Goal: Task Accomplishment & Management: Complete application form

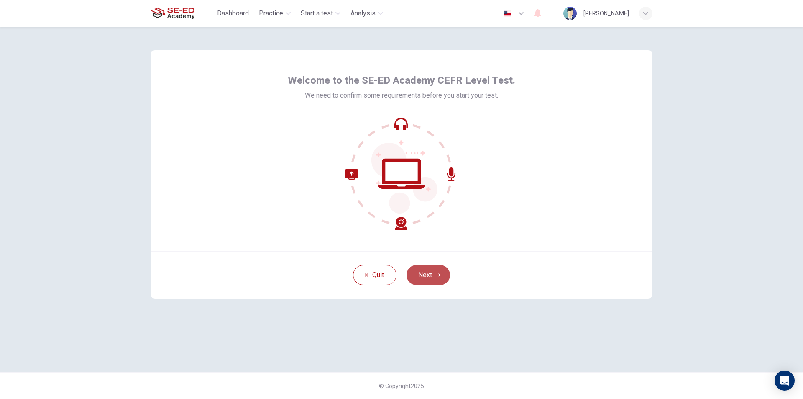
click at [425, 274] on button "Next" at bounding box center [429, 275] width 44 height 20
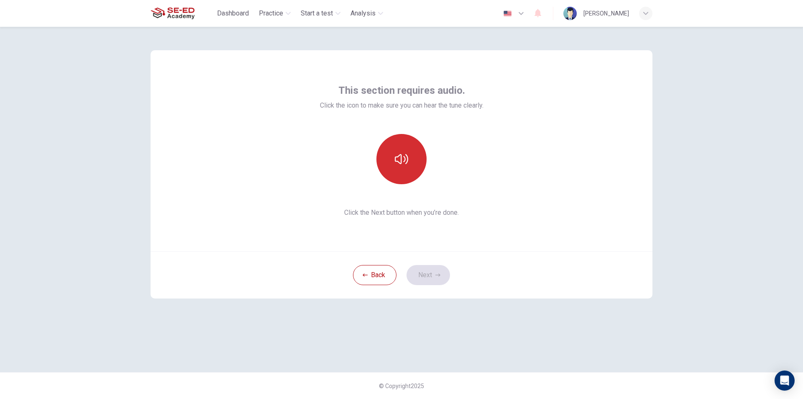
click at [398, 158] on icon "button" at bounding box center [401, 158] width 13 height 13
click at [429, 270] on button "Next" at bounding box center [429, 275] width 44 height 20
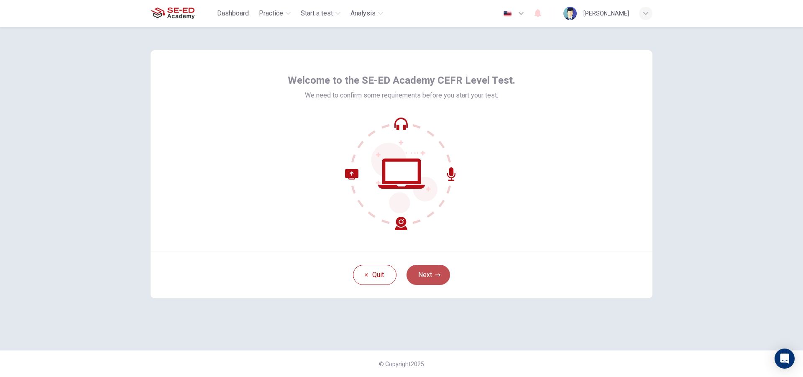
click at [426, 272] on button "Next" at bounding box center [429, 275] width 44 height 20
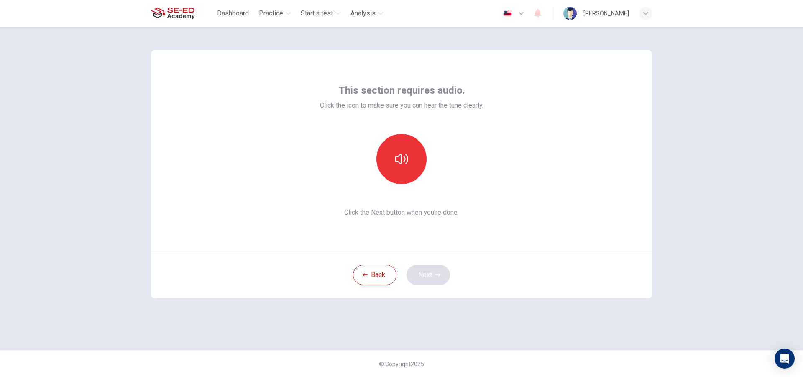
click at [426, 272] on div "Back Next" at bounding box center [402, 274] width 502 height 47
click at [414, 142] on button "button" at bounding box center [402, 159] width 50 height 50
click at [423, 279] on button "Next" at bounding box center [429, 275] width 44 height 20
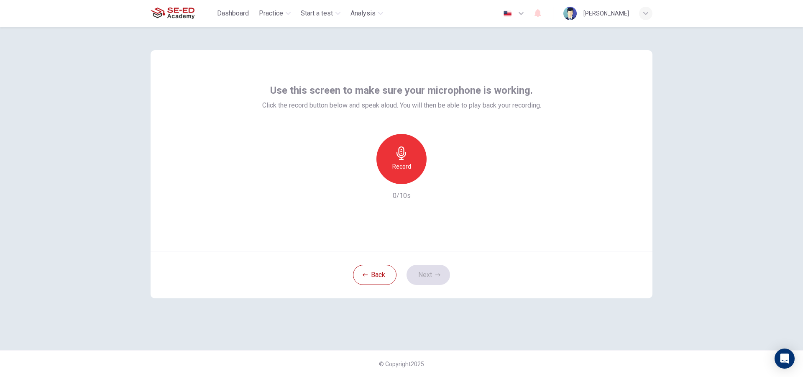
click at [397, 156] on icon "button" at bounding box center [401, 152] width 13 height 13
click at [398, 155] on icon "button" at bounding box center [401, 152] width 13 height 13
click at [440, 181] on icon "button" at bounding box center [440, 177] width 8 height 8
click at [430, 282] on button "Next" at bounding box center [429, 275] width 44 height 20
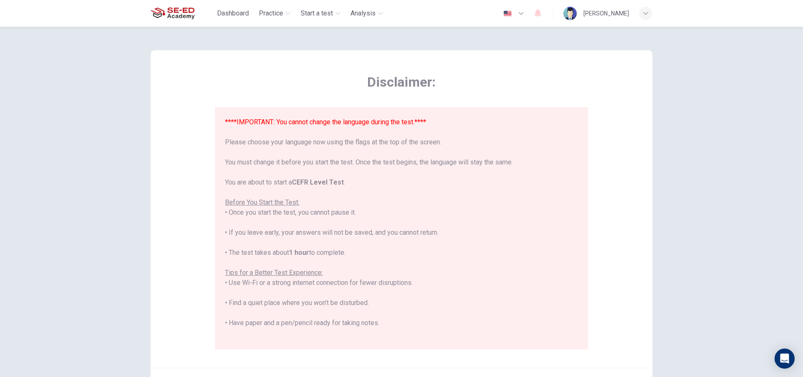
click at [349, 125] on font "****IMPORTANT: You cannot change the language during the test.****" at bounding box center [325, 122] width 201 height 8
click at [288, 145] on div "****IMPORTANT: You cannot change the language during the test.**** Please choos…" at bounding box center [401, 267] width 353 height 301
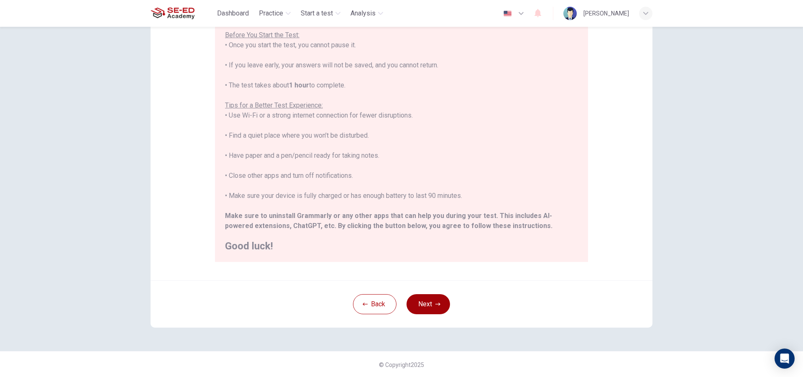
scroll to position [88, 0]
click at [435, 304] on icon "button" at bounding box center [437, 303] width 5 height 5
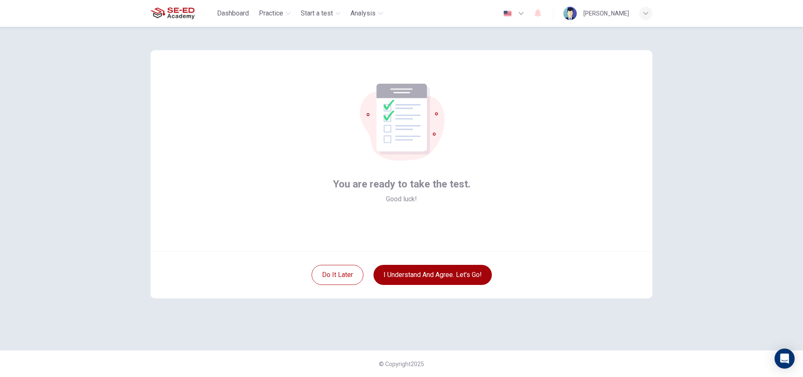
scroll to position [0, 0]
click at [428, 279] on button "I understand and agree. Let’s go!" at bounding box center [433, 275] width 118 height 20
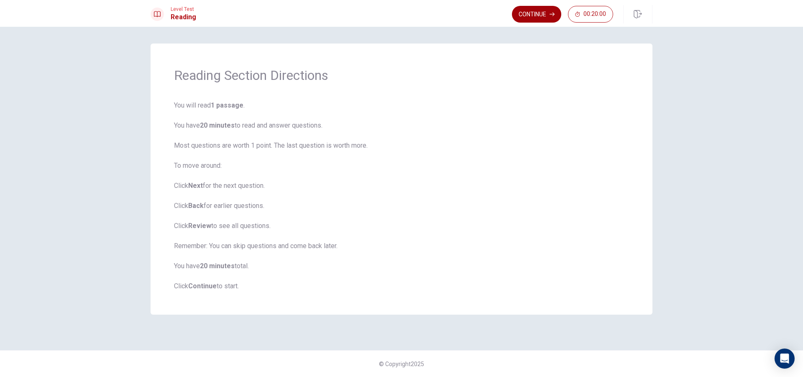
click at [521, 15] on button "Continue" at bounding box center [536, 14] width 49 height 17
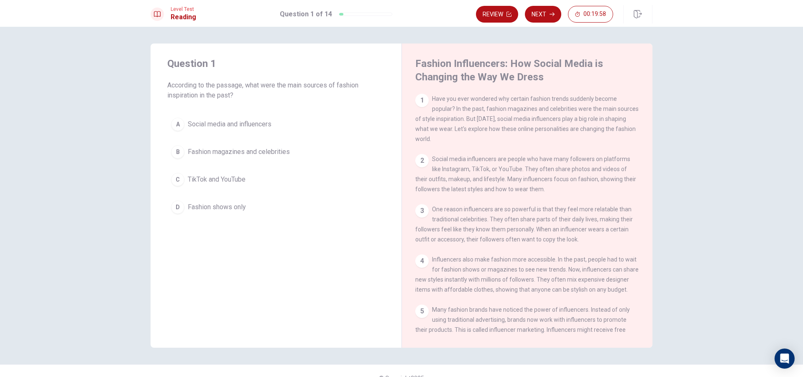
click at [442, 103] on div "1 Have you ever wondered why certain fashion trends suddenly become popular? In…" at bounding box center [527, 119] width 224 height 50
click at [445, 98] on span "Have you ever wondered why certain fashion trends suddenly become popular? In t…" at bounding box center [526, 118] width 223 height 47
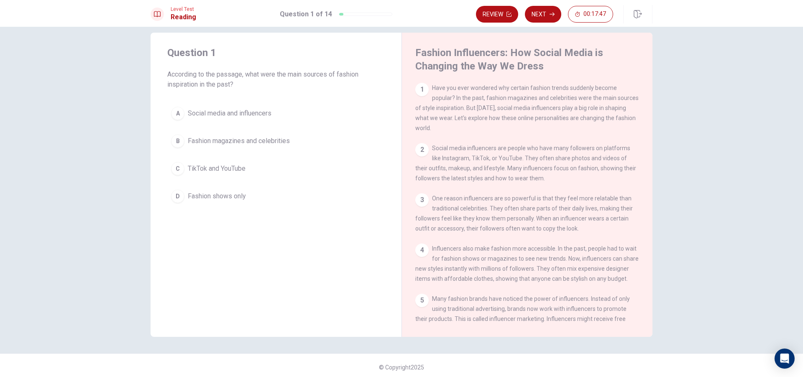
scroll to position [14, 0]
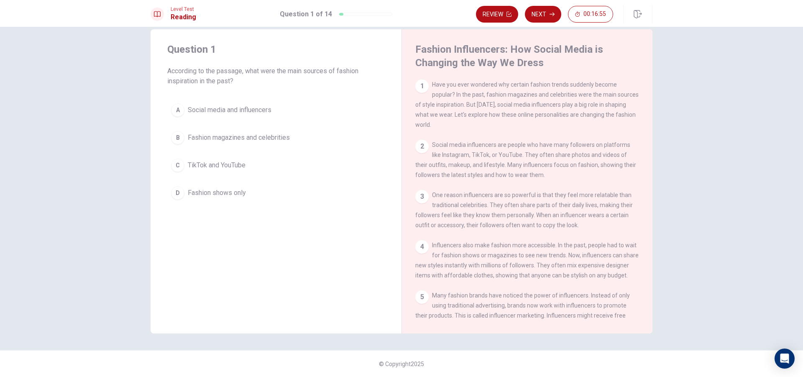
click at [591, 230] on div "3 One reason influencers are so powerful is that they feel more relatable than …" at bounding box center [527, 210] width 224 height 40
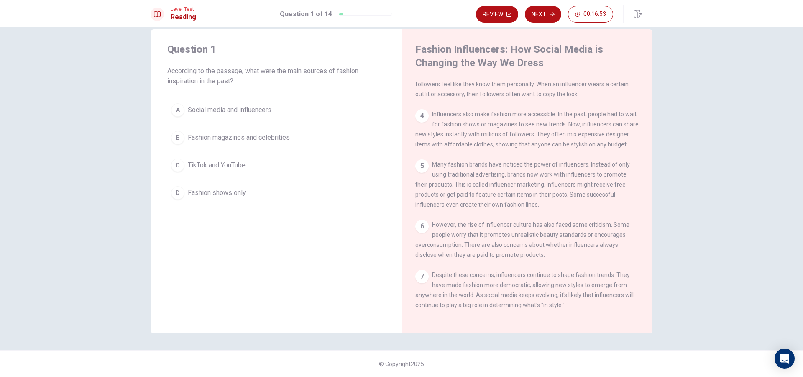
scroll to position [28, 0]
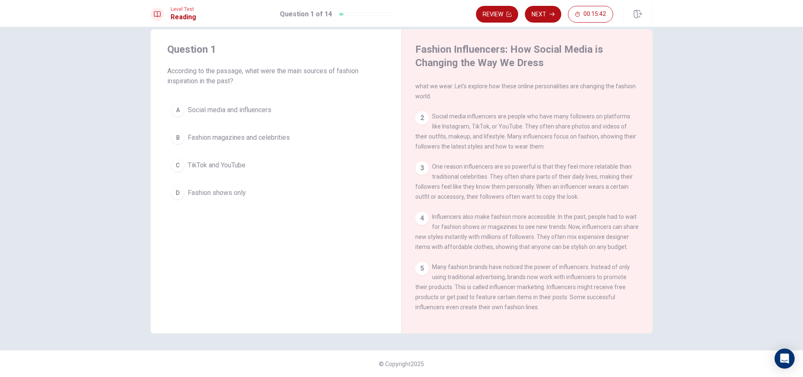
click at [231, 109] on span "Social media and influencers" at bounding box center [230, 110] width 84 height 10
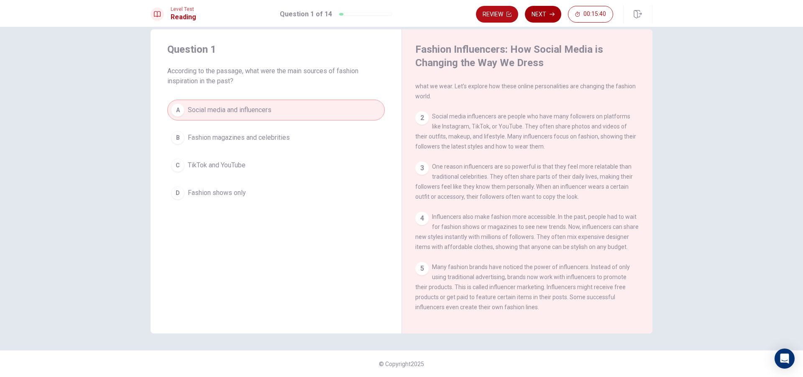
click at [553, 12] on icon "button" at bounding box center [552, 14] width 5 height 5
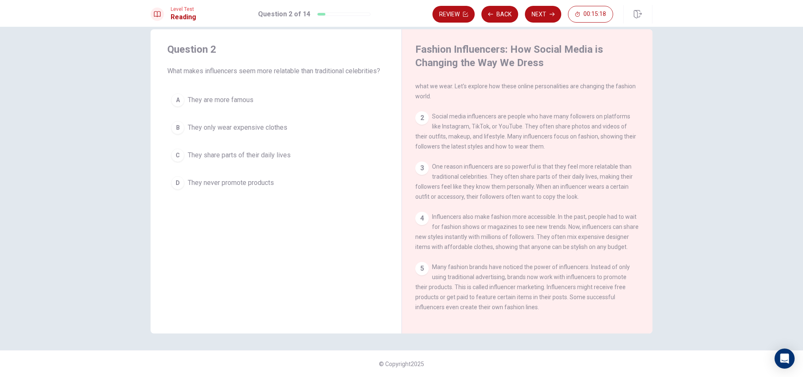
click at [268, 156] on span "They share parts of their daily lives" at bounding box center [239, 155] width 103 height 10
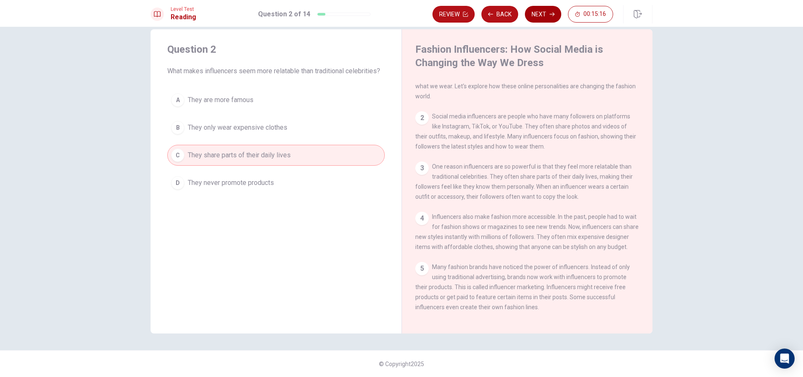
click at [549, 20] on button "Next" at bounding box center [543, 14] width 36 height 17
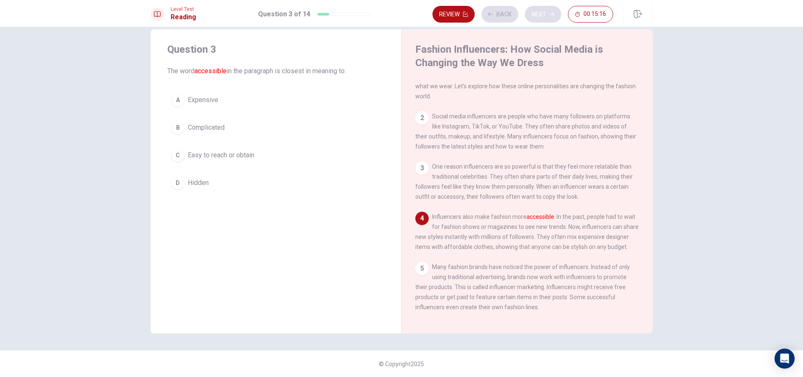
scroll to position [61, 0]
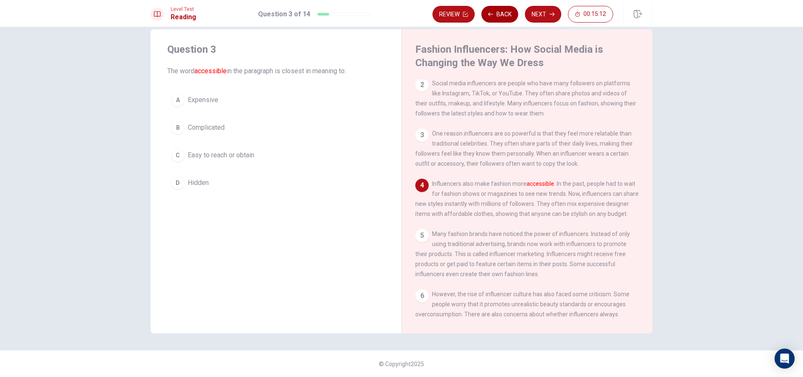
click at [505, 14] on button "Back" at bounding box center [500, 14] width 37 height 17
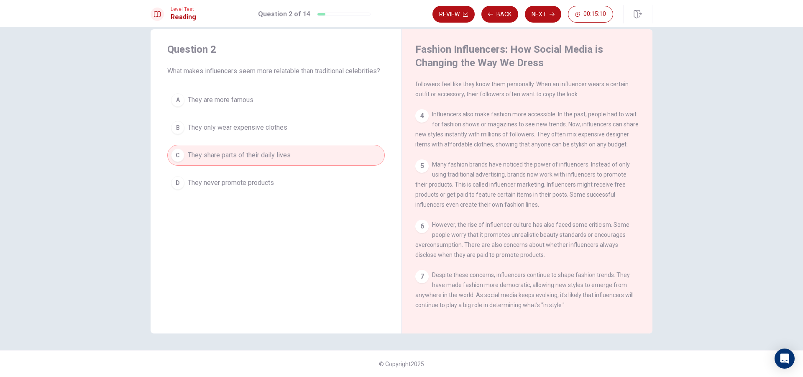
scroll to position [0, 0]
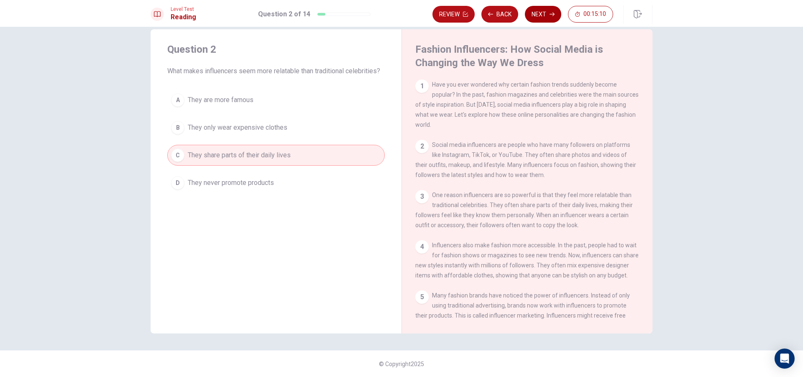
click at [548, 14] on button "Next" at bounding box center [543, 14] width 36 height 17
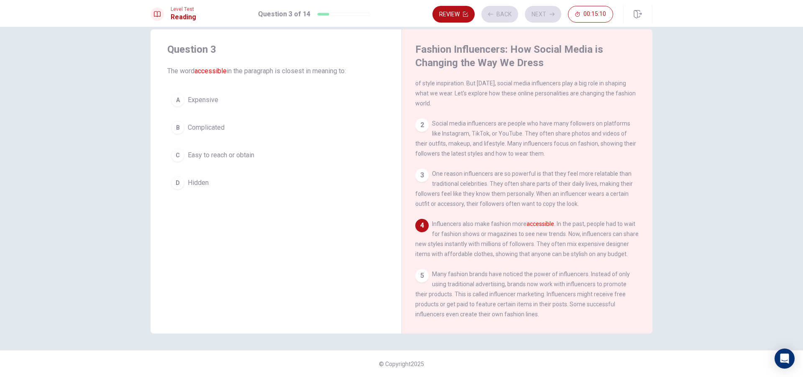
scroll to position [61, 0]
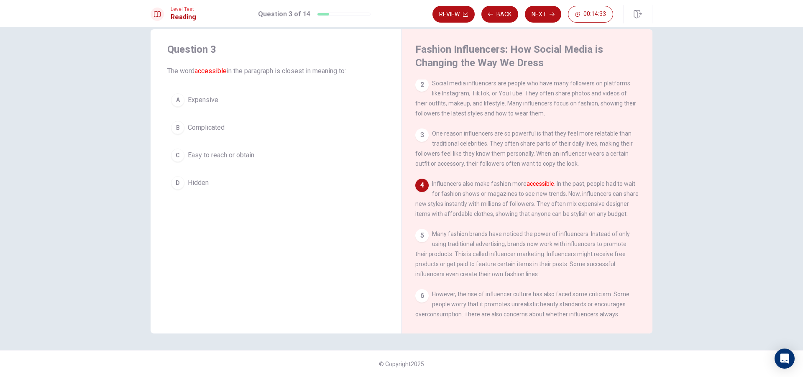
click at [237, 130] on button "B Complicated" at bounding box center [276, 127] width 218 height 21
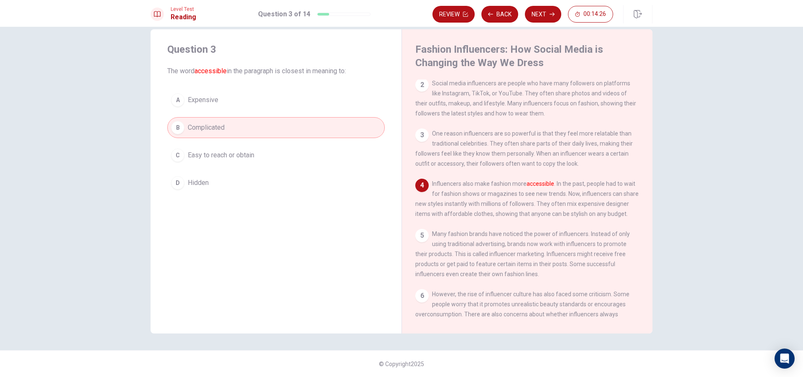
click at [282, 150] on button "C Easy to reach or obtain" at bounding box center [276, 155] width 218 height 21
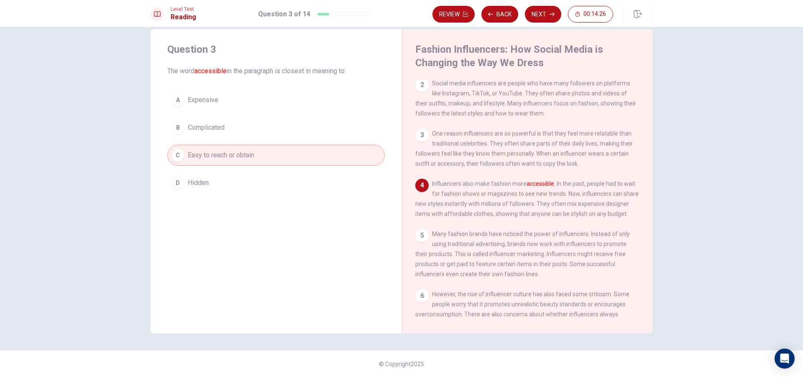
click at [261, 186] on button "D Hidden" at bounding box center [276, 182] width 218 height 21
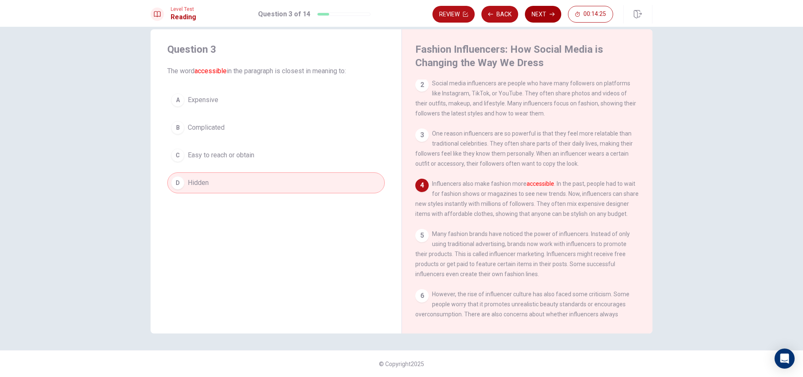
click at [552, 17] on button "Next" at bounding box center [543, 14] width 36 height 17
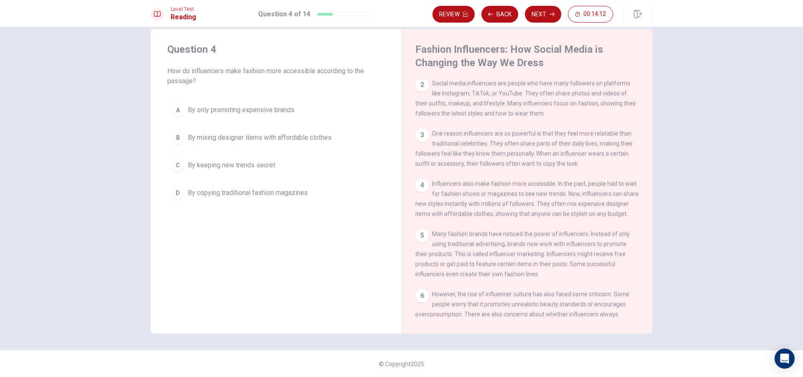
click at [307, 191] on span "By copying traditional fashion magazines" at bounding box center [248, 193] width 120 height 10
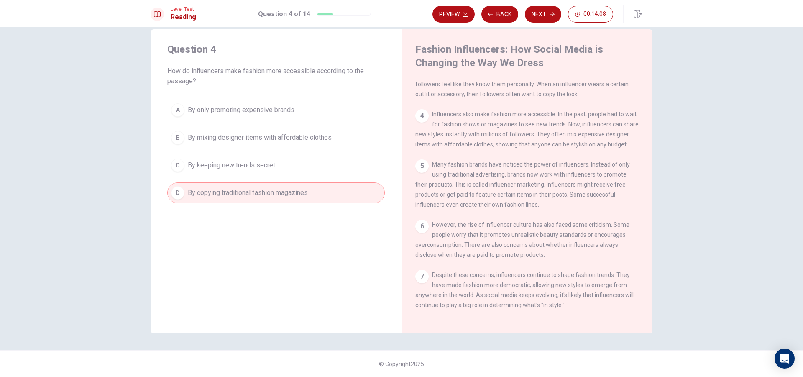
scroll to position [154, 0]
click at [556, 19] on button "Next" at bounding box center [543, 14] width 36 height 17
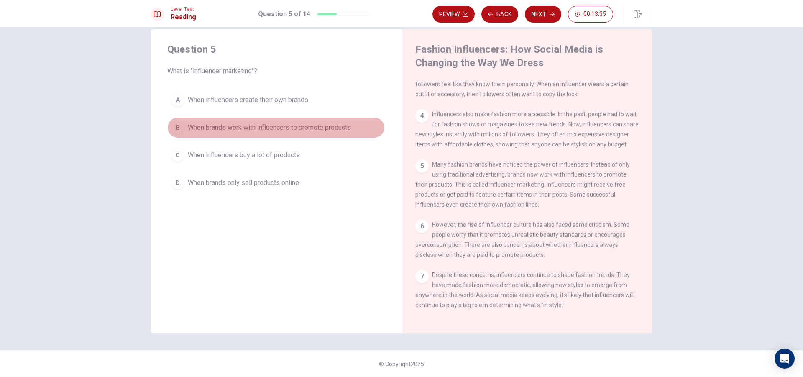
click at [340, 132] on span "When brands work with influencers to promote products" at bounding box center [269, 128] width 163 height 10
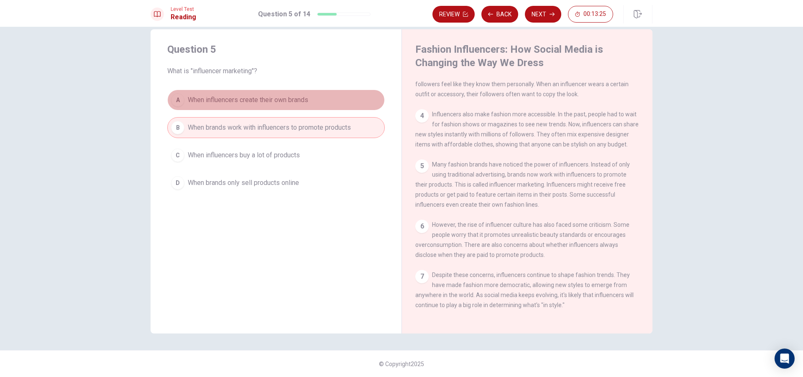
click at [241, 97] on span "When influencers create their own brands" at bounding box center [248, 100] width 120 height 10
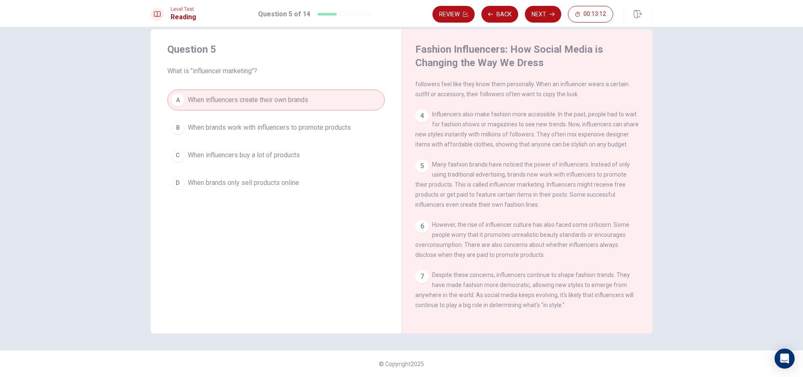
scroll to position [112, 0]
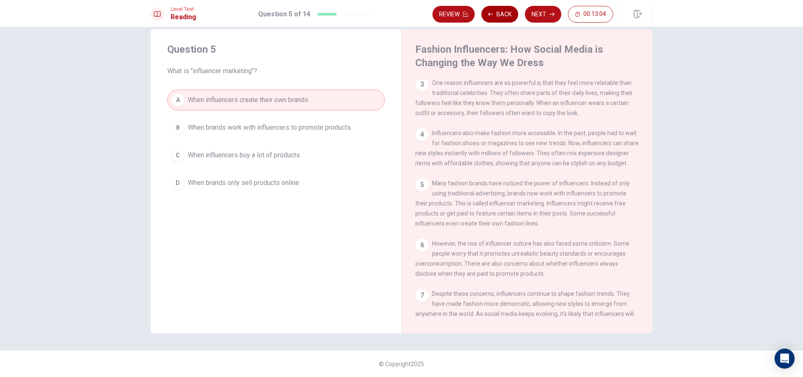
click at [499, 10] on button "Back" at bounding box center [500, 14] width 37 height 17
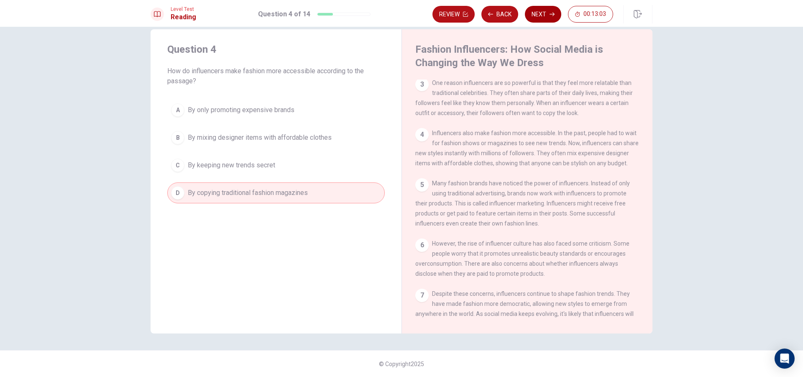
click at [558, 16] on button "Next" at bounding box center [543, 14] width 36 height 17
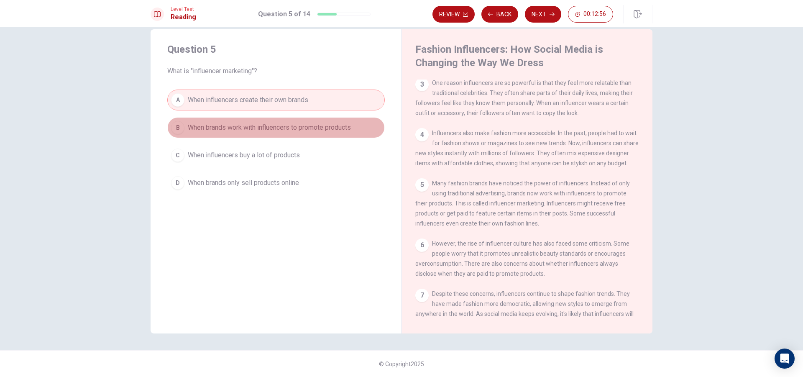
click at [355, 132] on button "B When brands work with influencers to promote products" at bounding box center [276, 127] width 218 height 21
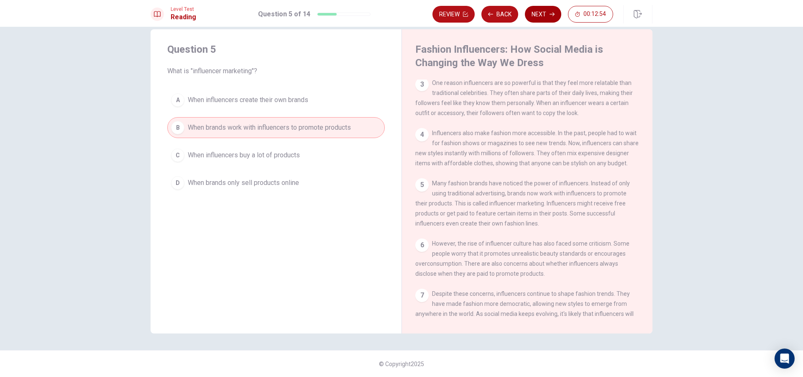
click at [547, 13] on button "Next" at bounding box center [543, 14] width 36 height 17
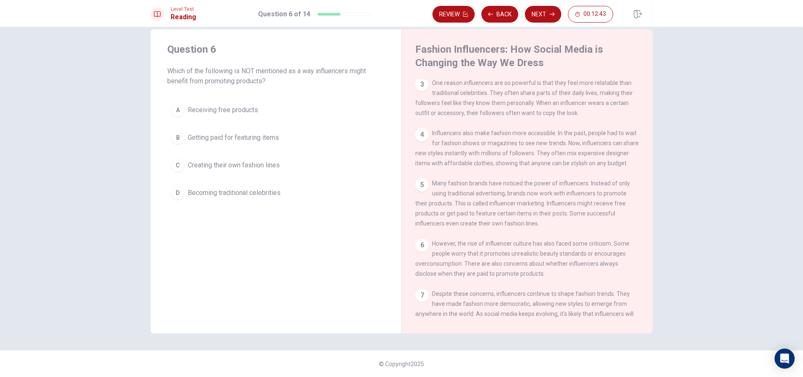
click at [266, 168] on span "Creating their own fashion lines" at bounding box center [234, 165] width 92 height 10
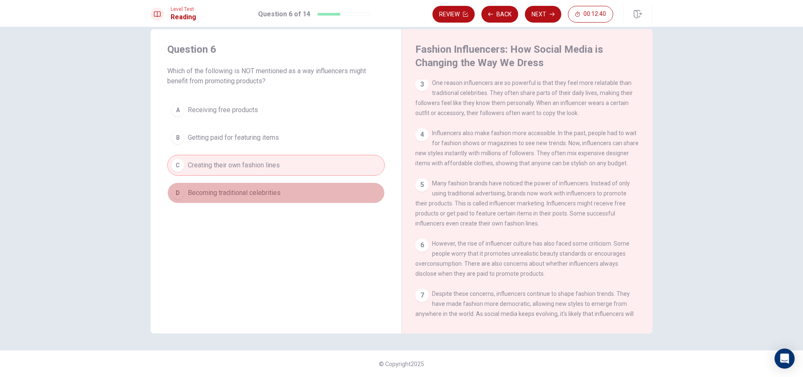
click at [300, 193] on button "D Becoming traditional celebrities" at bounding box center [276, 192] width 218 height 21
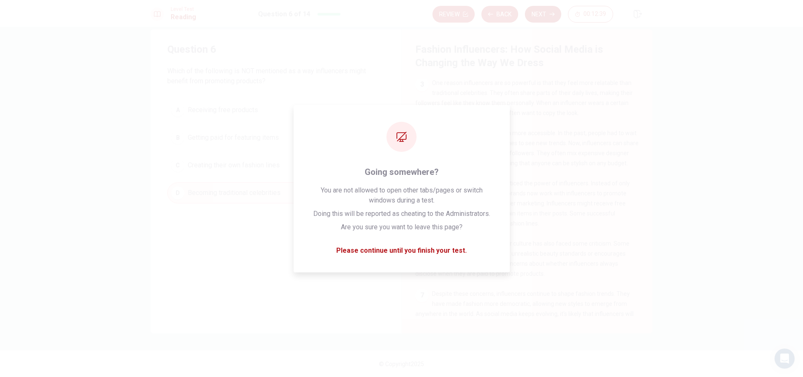
click at [547, 15] on button "Next" at bounding box center [543, 14] width 36 height 17
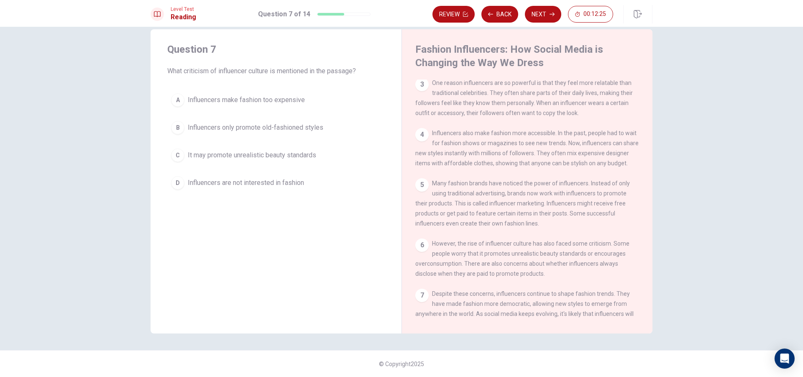
click at [167, 73] on span "What criticism of influencer culture is mentioned in the passage?" at bounding box center [276, 71] width 218 height 10
click at [303, 181] on span "Influencers are not interested in fashion" at bounding box center [246, 183] width 116 height 10
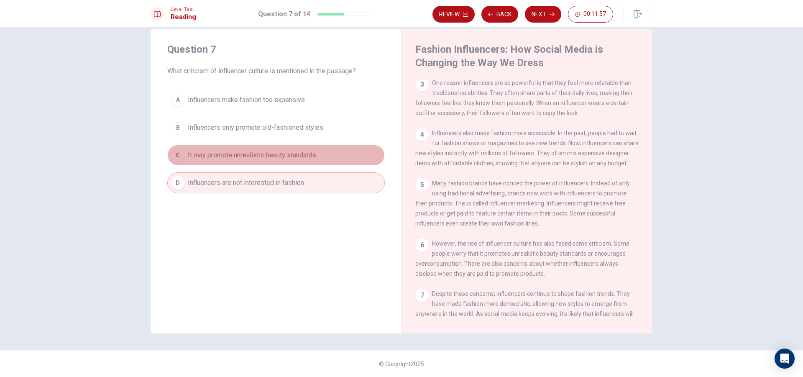
click at [301, 156] on span "It may promote unrealistic beauty standards" at bounding box center [252, 155] width 128 height 10
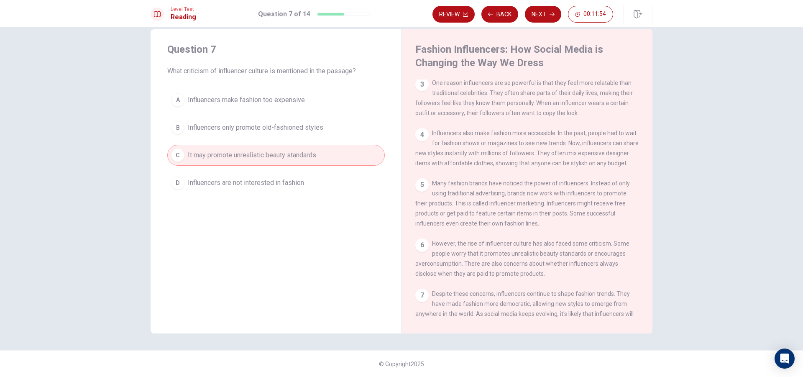
click at [290, 124] on span "Influencers only promote old-fashioned styles" at bounding box center [256, 128] width 136 height 10
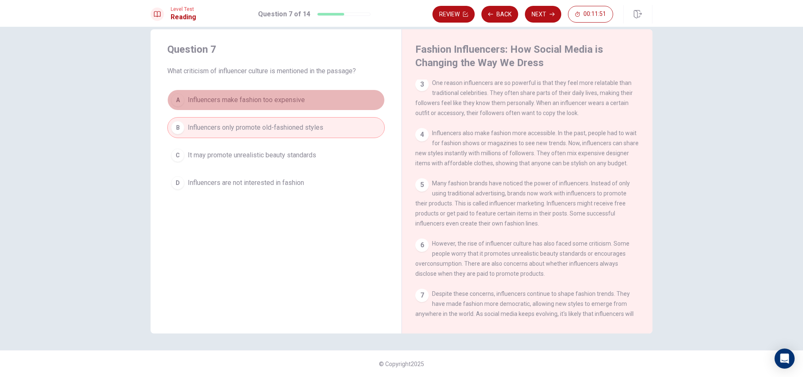
click at [259, 107] on button "A Influencers make fashion too expensive" at bounding box center [276, 100] width 218 height 21
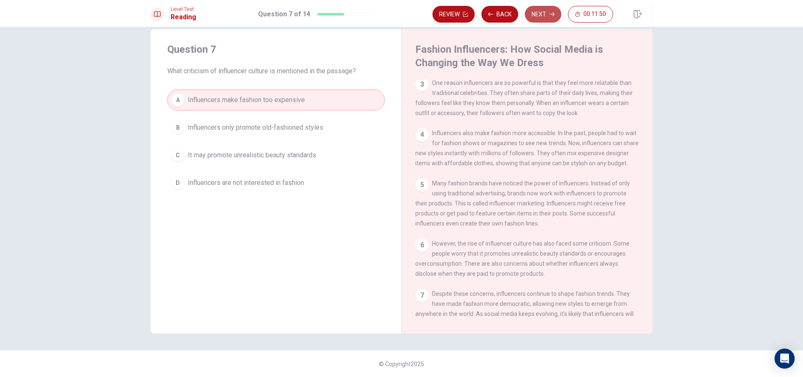
click at [548, 6] on button "Next" at bounding box center [543, 14] width 36 height 17
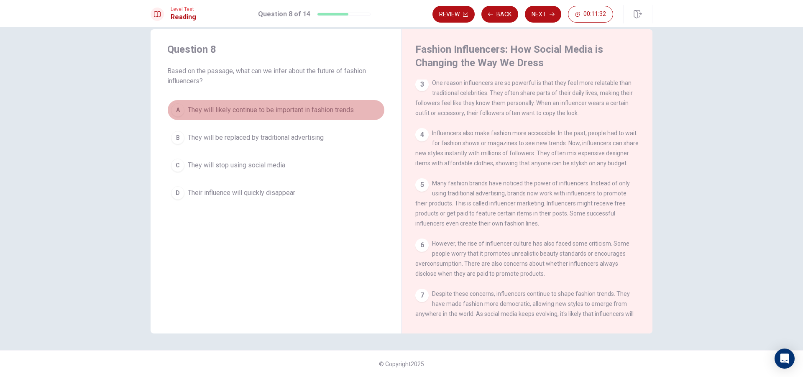
click at [329, 108] on span "They will likely continue to be important in fashion trends" at bounding box center [271, 110] width 166 height 10
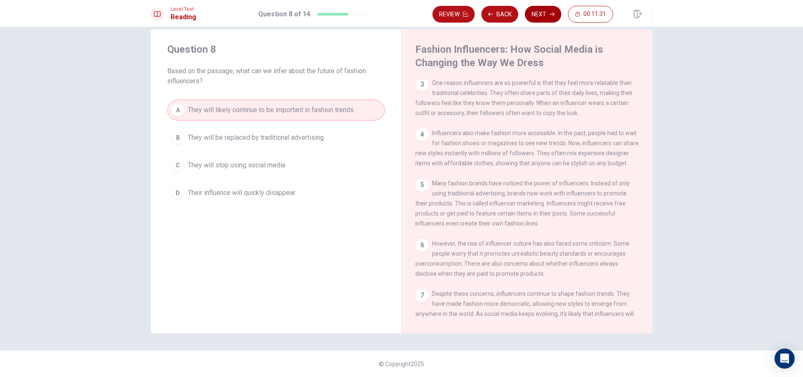
click at [556, 14] on button "Next" at bounding box center [543, 14] width 36 height 17
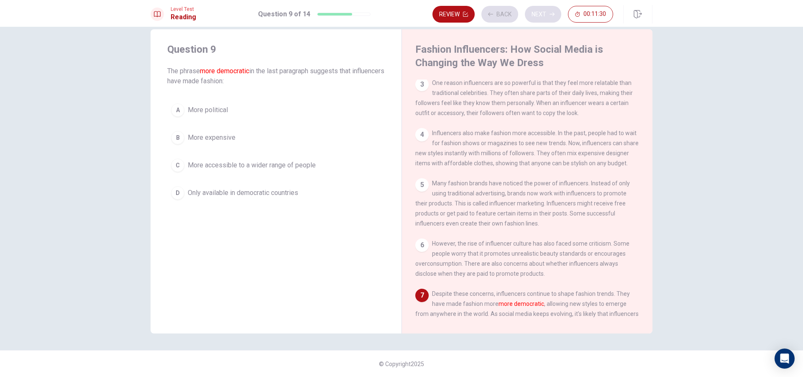
scroll to position [154, 0]
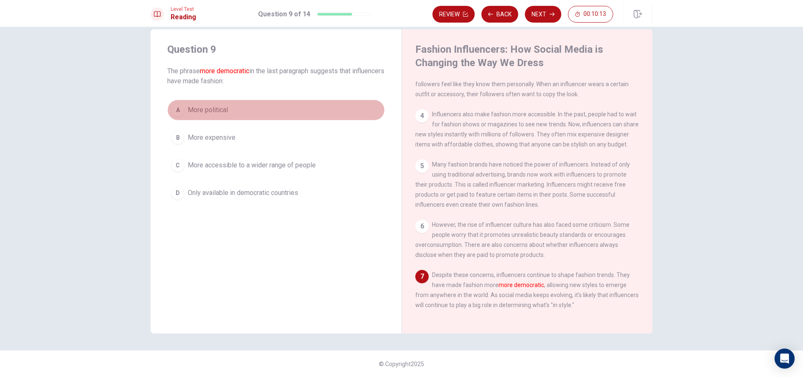
click at [277, 108] on button "A More political" at bounding box center [276, 110] width 218 height 21
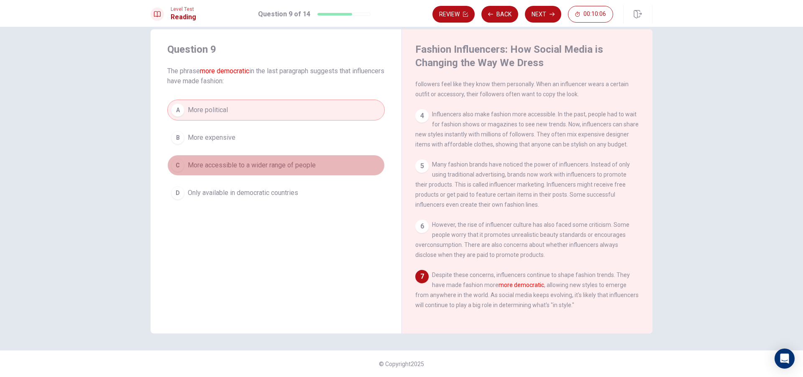
click at [282, 168] on span "More accessible to a wider range of people" at bounding box center [252, 165] width 128 height 10
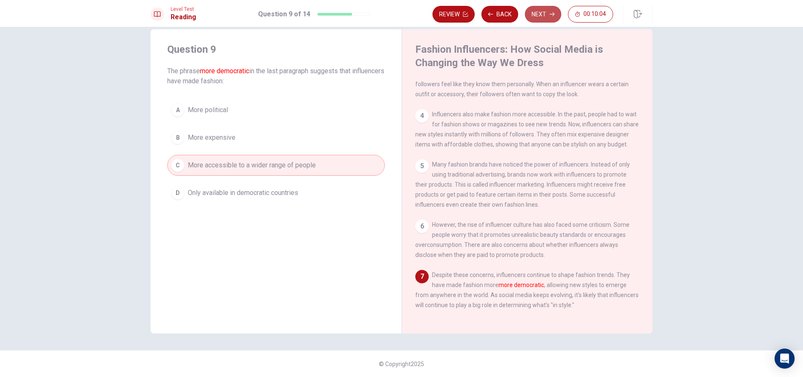
click at [535, 15] on button "Next" at bounding box center [543, 14] width 36 height 17
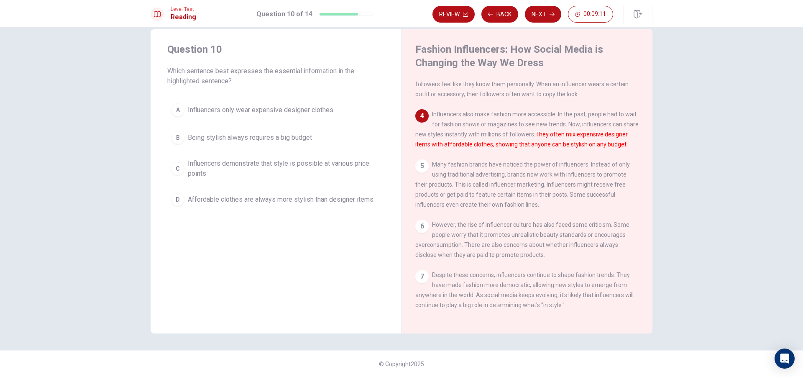
click at [295, 176] on span "Influencers demonstrate that style is possible at various price points" at bounding box center [284, 169] width 193 height 20
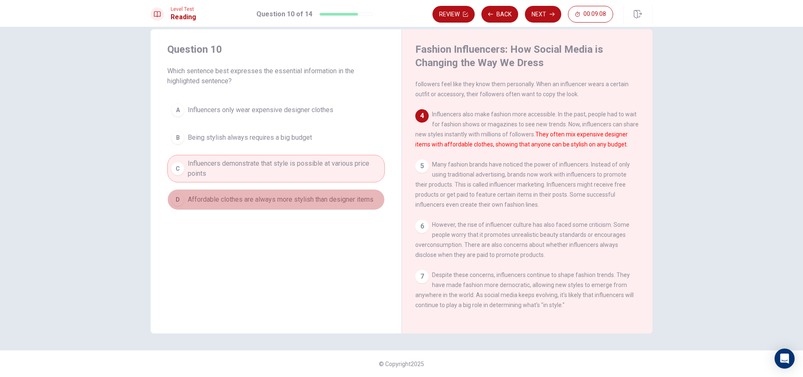
click at [298, 205] on button "D Affordable clothes are always more stylish than designer items" at bounding box center [276, 199] width 218 height 21
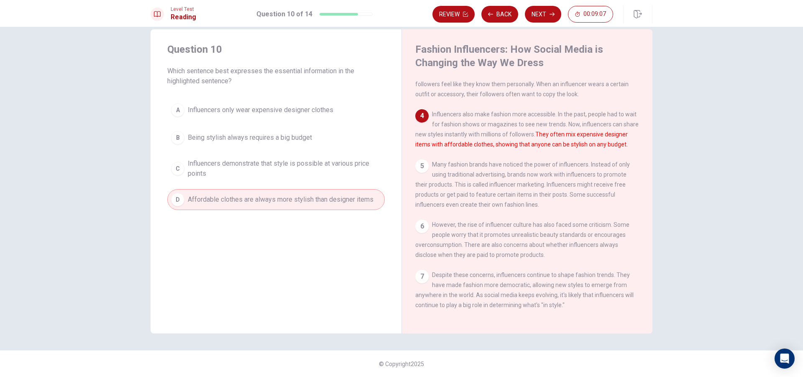
click at [532, 12] on button "Next" at bounding box center [543, 14] width 36 height 17
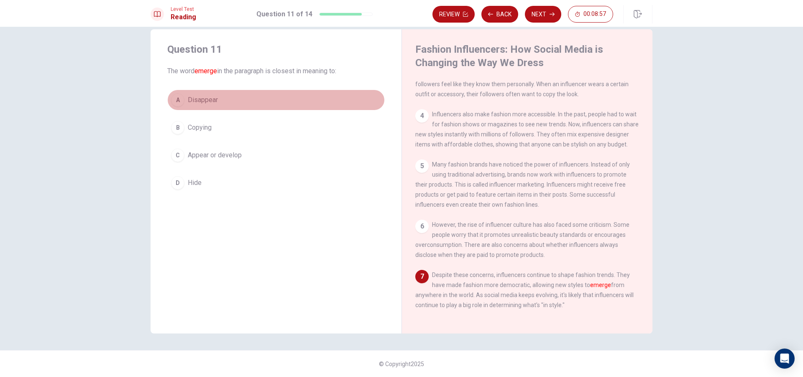
click at [173, 104] on div "A" at bounding box center [177, 99] width 13 height 13
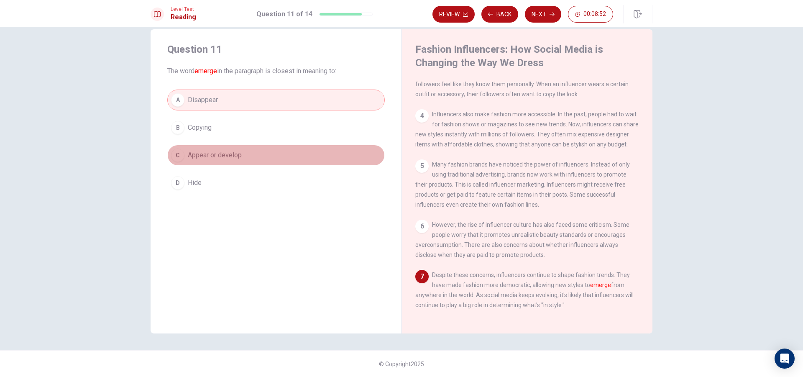
click at [237, 154] on span "Appear or develop" at bounding box center [215, 155] width 54 height 10
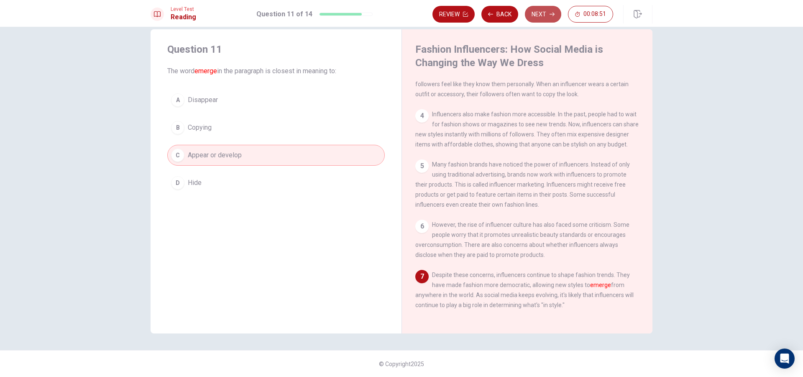
click at [552, 11] on button "Next" at bounding box center [543, 14] width 36 height 17
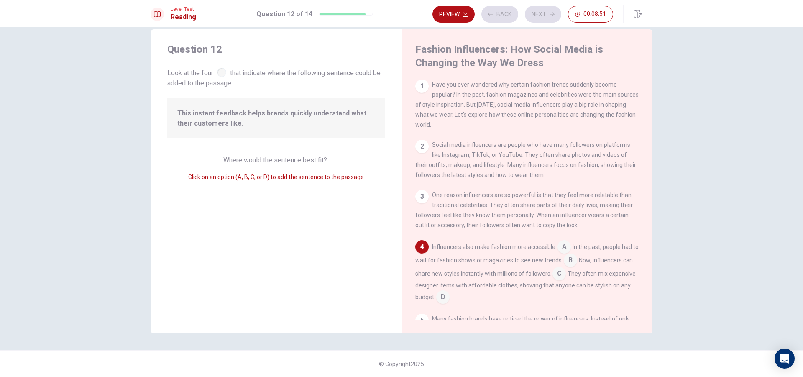
scroll to position [73, 0]
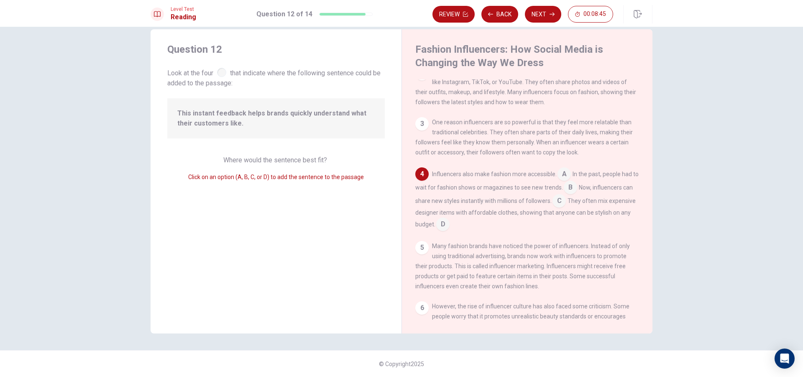
click at [219, 75] on div at bounding box center [221, 72] width 9 height 9
click at [227, 68] on span "Look at the four that indicate where the following sentence could be added to t…" at bounding box center [276, 77] width 218 height 22
click at [225, 74] on span "Look at the four that indicate where the following sentence could be added to t…" at bounding box center [276, 77] width 218 height 22
click at [564, 205] on input at bounding box center [559, 201] width 13 height 13
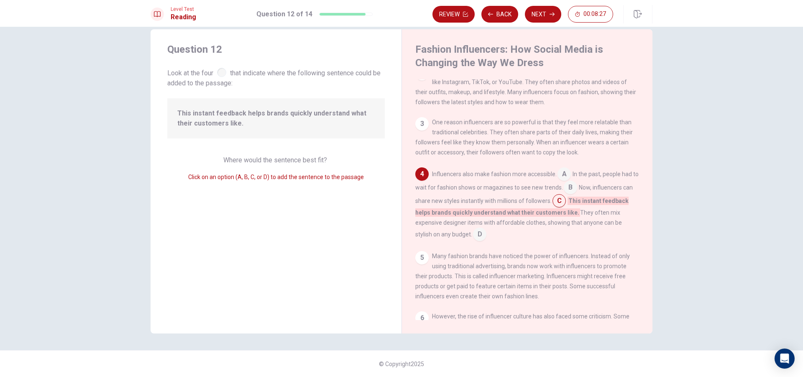
click at [561, 182] on input at bounding box center [564, 174] width 13 height 13
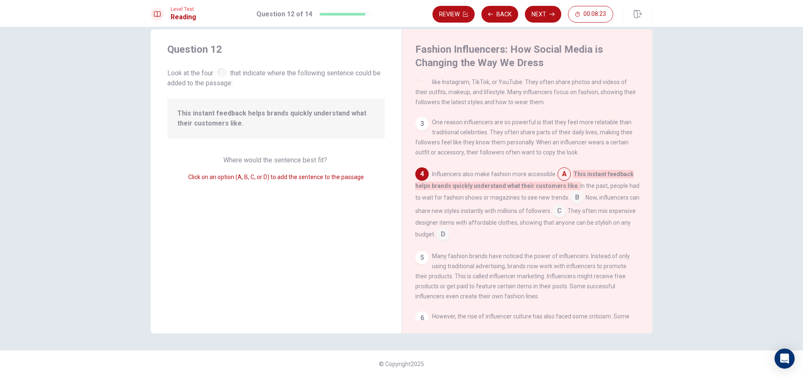
click at [450, 238] on input at bounding box center [442, 234] width 13 height 13
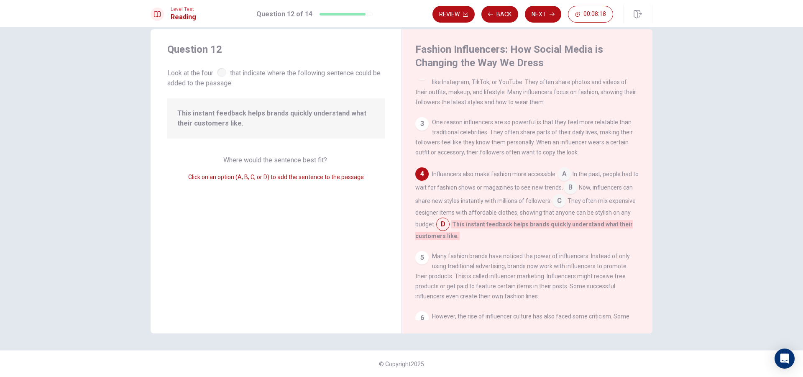
click at [565, 205] on input at bounding box center [559, 201] width 13 height 13
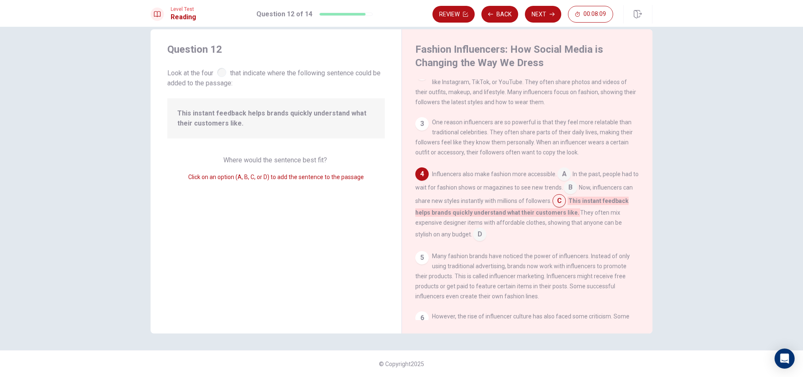
click at [565, 190] on span "In the past, people had to wait for fashion shows or magazines to see new trend…" at bounding box center [526, 181] width 223 height 20
click at [577, 191] on input at bounding box center [570, 188] width 13 height 13
click at [569, 179] on input at bounding box center [564, 174] width 13 height 13
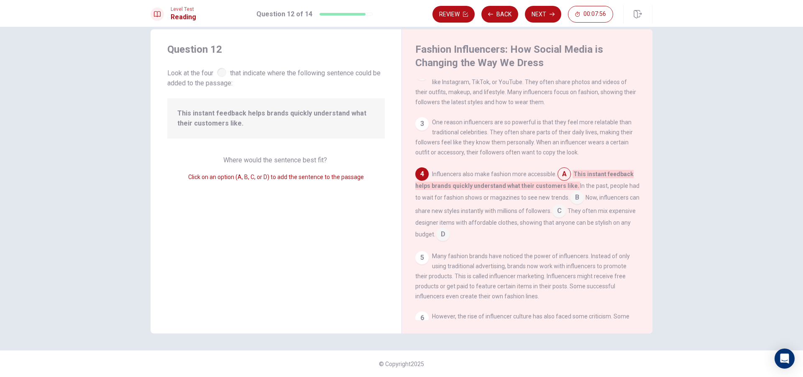
click at [566, 214] on input at bounding box center [559, 211] width 13 height 13
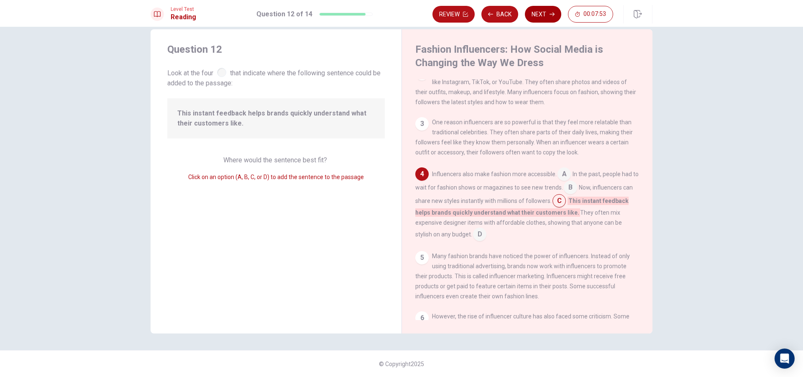
click at [543, 20] on button "Next" at bounding box center [543, 14] width 36 height 17
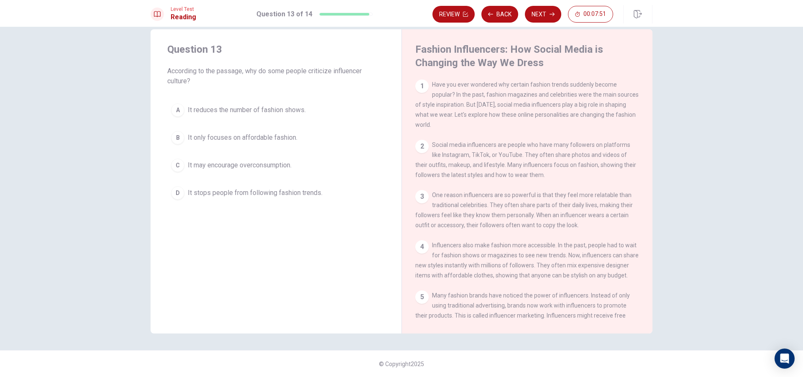
scroll to position [154, 0]
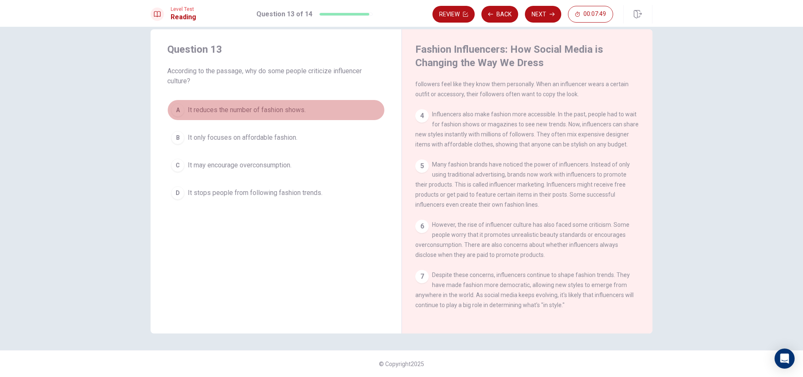
click at [255, 114] on span "It reduces the number of fashion shows." at bounding box center [247, 110] width 118 height 10
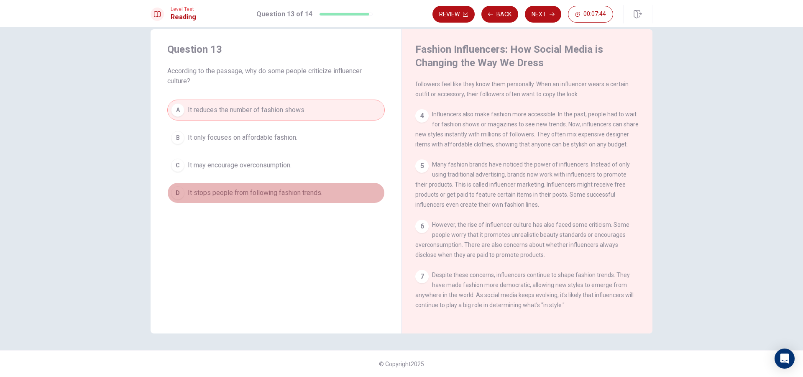
click at [313, 198] on button "D It stops people from following fashion trends." at bounding box center [276, 192] width 218 height 21
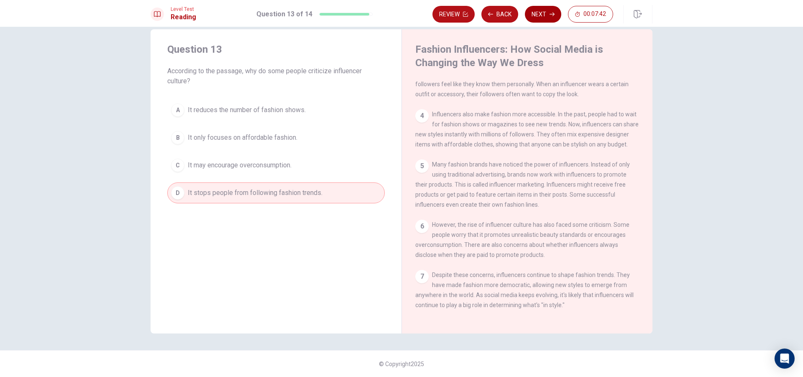
click at [557, 16] on button "Next" at bounding box center [543, 14] width 36 height 17
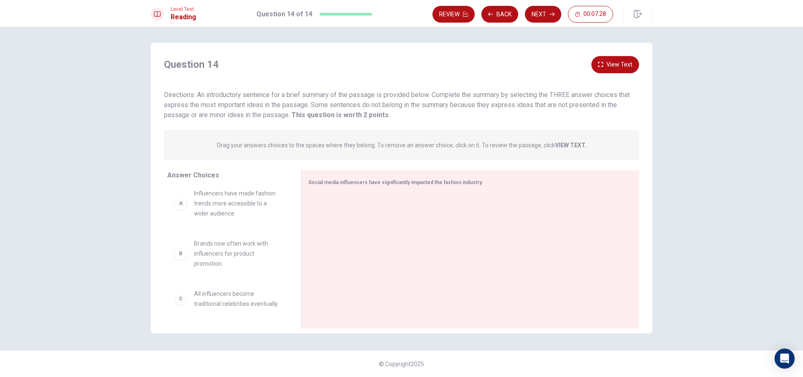
scroll to position [0, 0]
click at [184, 212] on div "A Influencers have made fashion trends more accessible to a wider audience." at bounding box center [227, 209] width 107 height 30
click at [179, 218] on div "A Influencers have made fashion trends more accessible to a wider audience." at bounding box center [227, 209] width 107 height 30
click at [182, 210] on div "A" at bounding box center [180, 208] width 13 height 13
drag, startPoint x: 177, startPoint y: 212, endPoint x: 190, endPoint y: 205, distance: 15.2
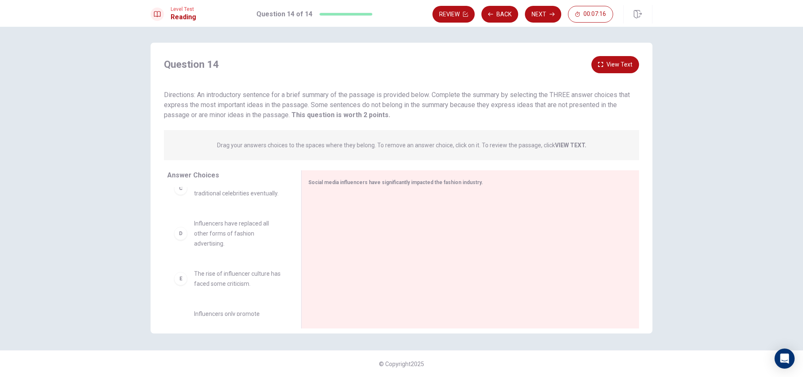
scroll to position [114, 0]
click at [510, 17] on button "Back" at bounding box center [500, 14] width 37 height 17
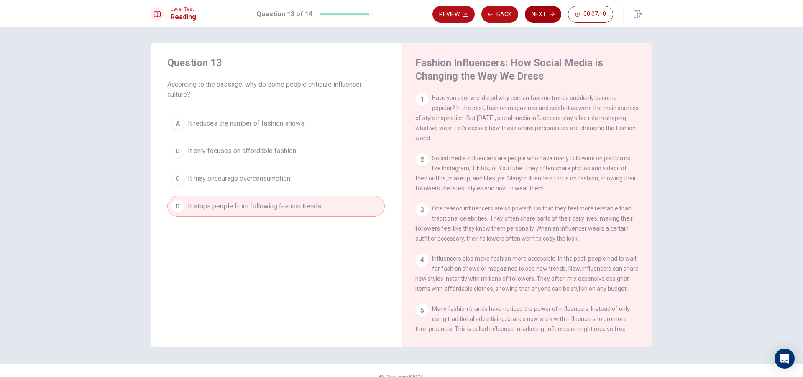
click at [534, 16] on button "Next" at bounding box center [543, 14] width 36 height 17
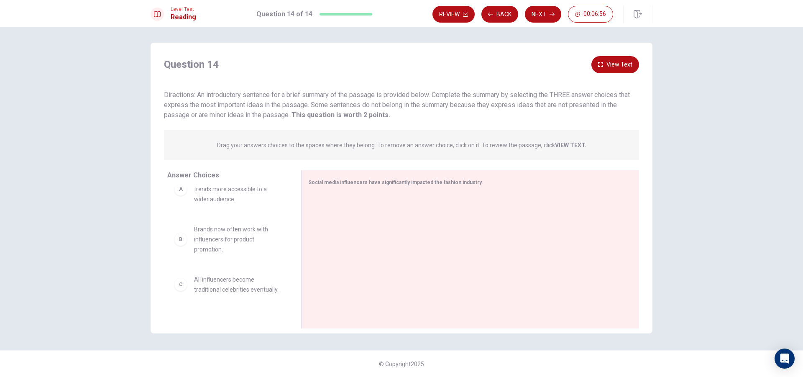
scroll to position [0, 0]
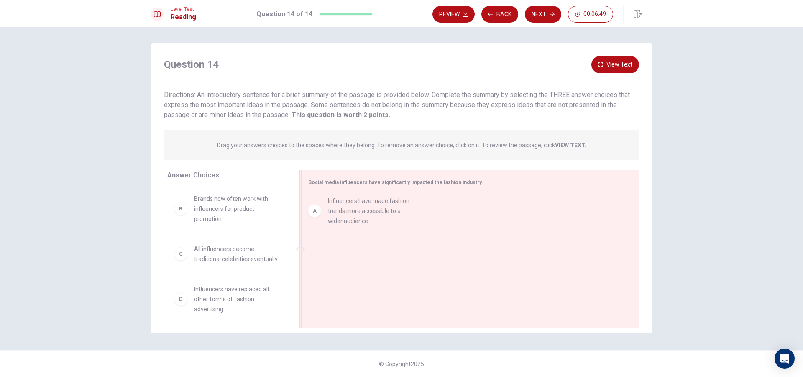
drag, startPoint x: 220, startPoint y: 218, endPoint x: 322, endPoint y: 217, distance: 101.3
drag, startPoint x: 401, startPoint y: 213, endPoint x: 392, endPoint y: 268, distance: 55.2
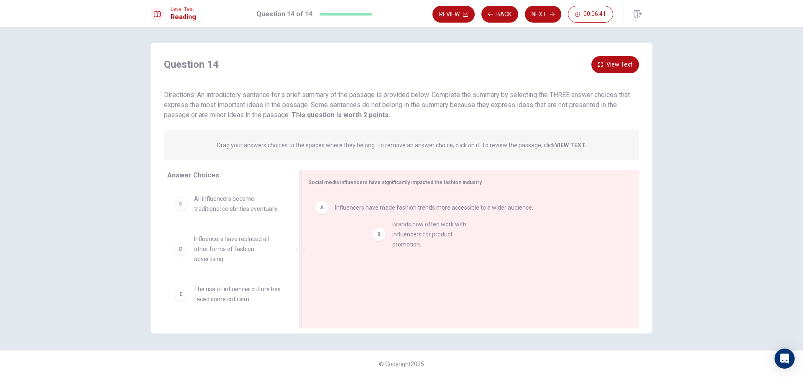
drag, startPoint x: 186, startPoint y: 217, endPoint x: 393, endPoint y: 242, distance: 208.6
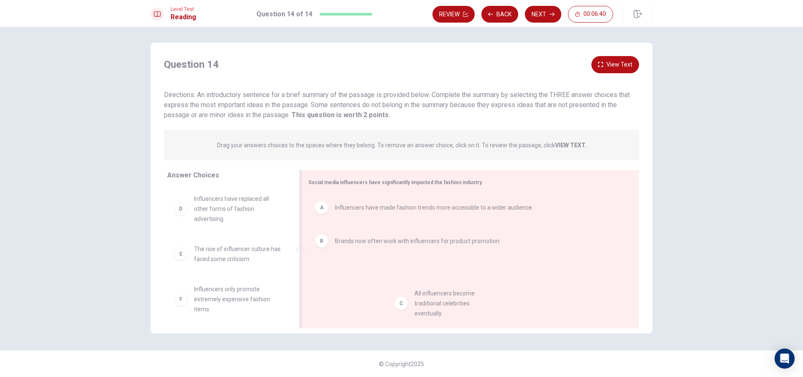
drag, startPoint x: 178, startPoint y: 207, endPoint x: 399, endPoint y: 302, distance: 240.2
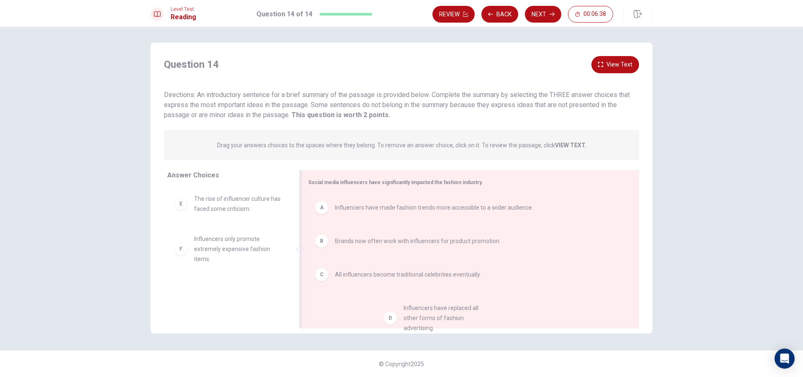
drag, startPoint x: 190, startPoint y: 216, endPoint x: 374, endPoint y: 326, distance: 214.3
drag, startPoint x: 177, startPoint y: 212, endPoint x: 348, endPoint y: 297, distance: 190.8
drag, startPoint x: 378, startPoint y: 289, endPoint x: 404, endPoint y: 240, distance: 55.0
click at [393, 248] on div "A Influencers have made fashion trends more accessible to a wider audience. B B…" at bounding box center [467, 250] width 318 height 112
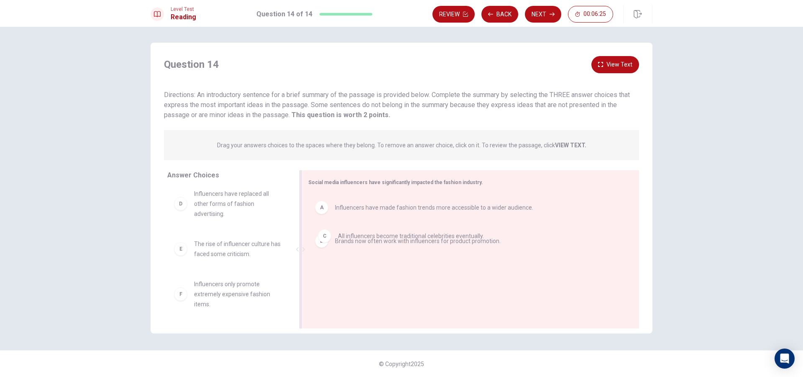
drag, startPoint x: 323, startPoint y: 286, endPoint x: 328, endPoint y: 245, distance: 41.3
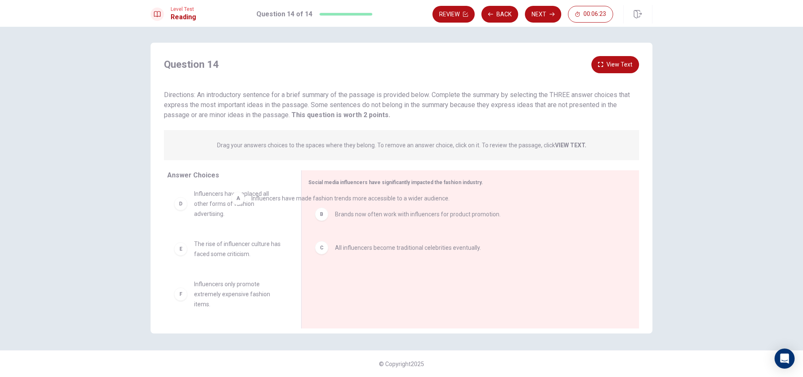
scroll to position [0, 0]
drag, startPoint x: 459, startPoint y: 212, endPoint x: 447, endPoint y: 187, distance: 27.1
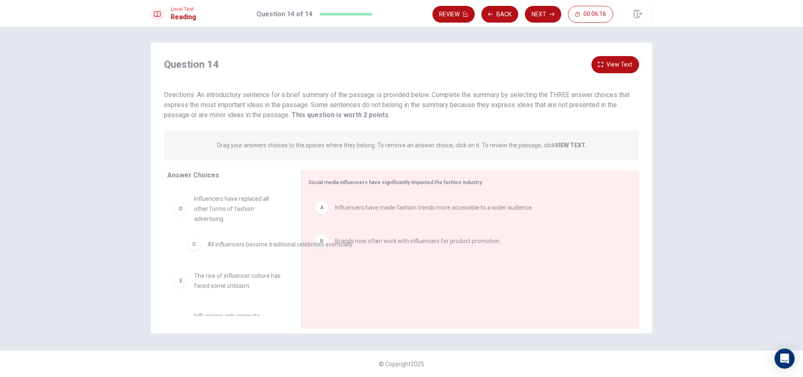
drag, startPoint x: 340, startPoint y: 277, endPoint x: 212, endPoint y: 247, distance: 131.1
drag, startPoint x: 320, startPoint y: 244, endPoint x: 221, endPoint y: 243, distance: 98.7
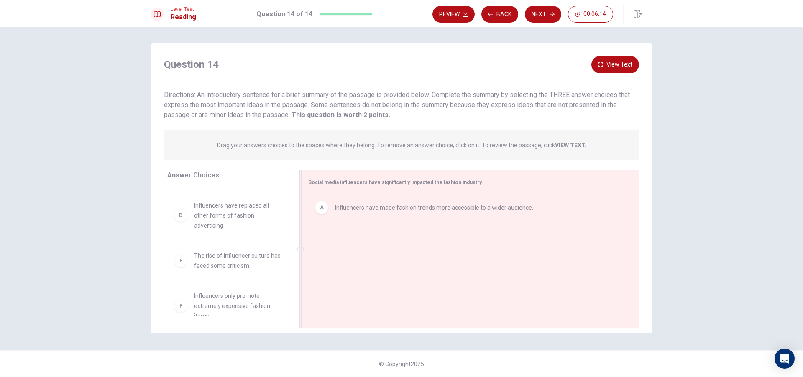
scroll to position [105, 0]
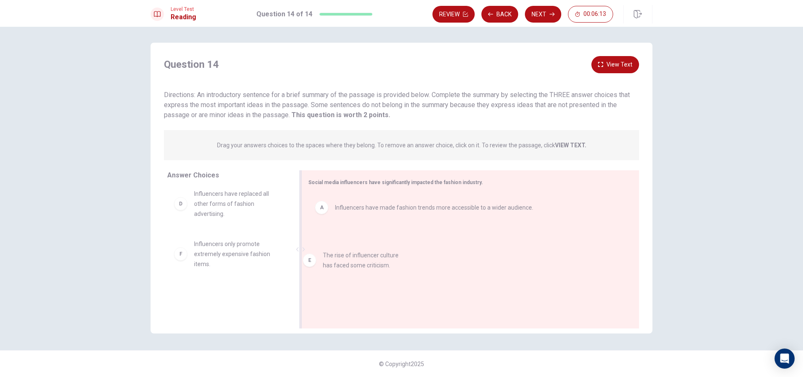
drag, startPoint x: 188, startPoint y: 238, endPoint x: 378, endPoint y: 236, distance: 190.4
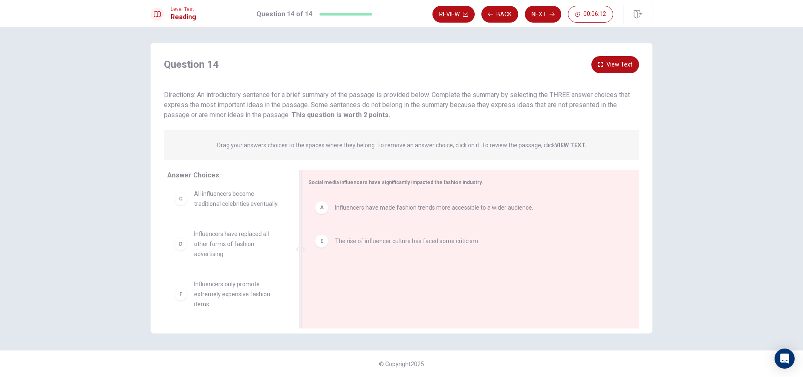
scroll to position [65, 0]
drag, startPoint x: 394, startPoint y: 245, endPoint x: 219, endPoint y: 266, distance: 176.6
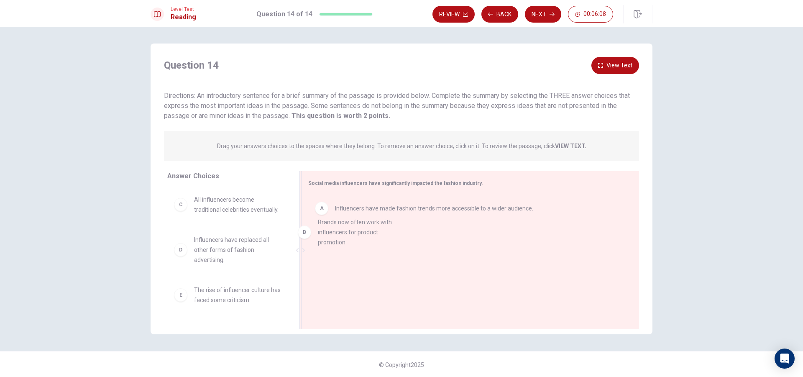
drag, startPoint x: 183, startPoint y: 223, endPoint x: 346, endPoint y: 250, distance: 165.8
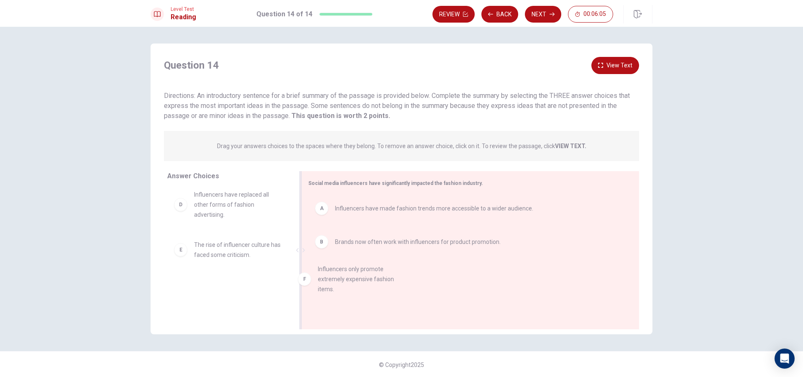
drag, startPoint x: 184, startPoint y: 304, endPoint x: 373, endPoint y: 285, distance: 189.6
click at [539, 13] on button "Next" at bounding box center [543, 14] width 36 height 17
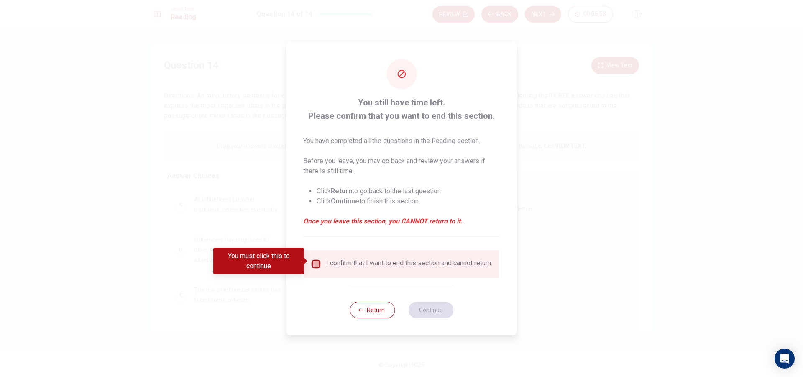
click at [311, 259] on input "You must click this to continue" at bounding box center [316, 264] width 10 height 10
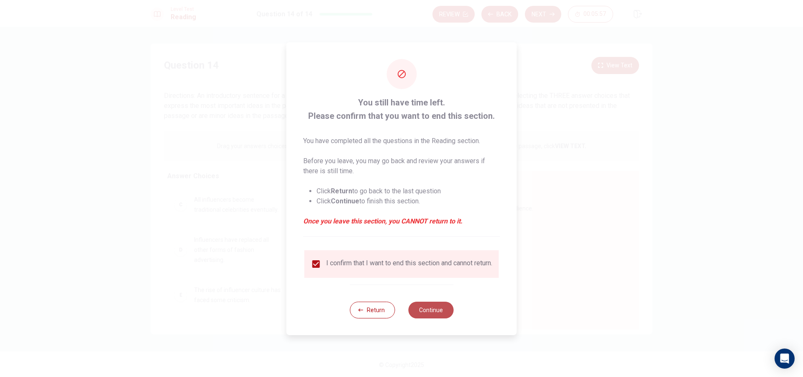
click at [422, 310] on button "Continue" at bounding box center [430, 310] width 45 height 17
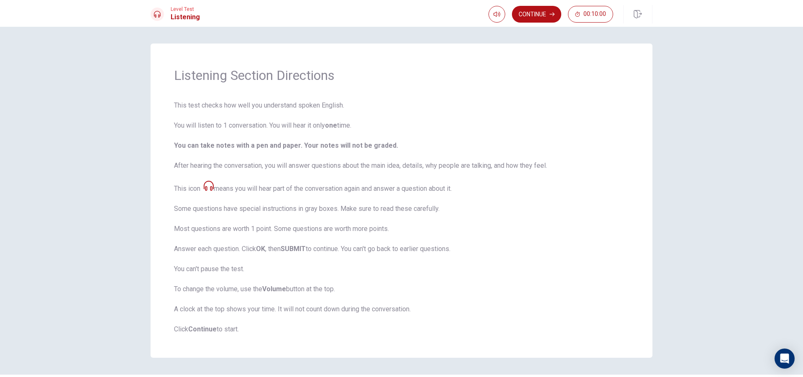
click at [207, 189] on icon at bounding box center [209, 186] width 10 height 10
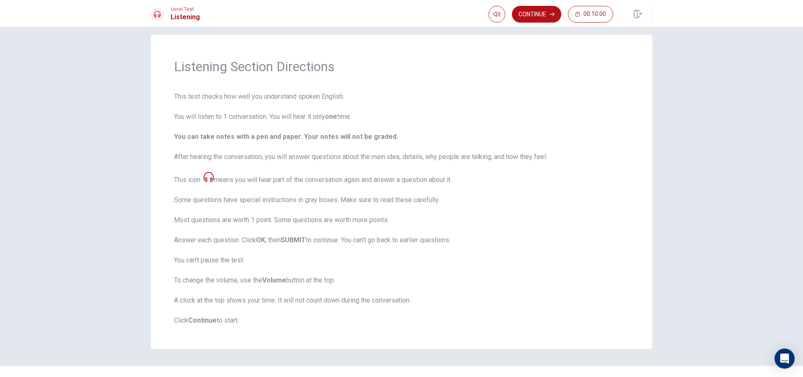
scroll to position [0, 0]
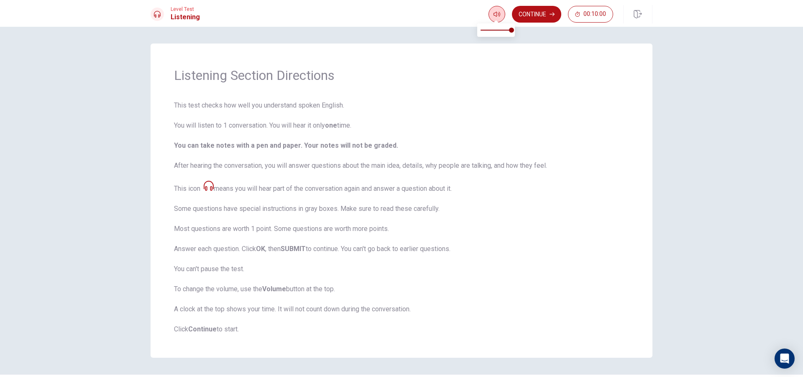
click at [500, 12] on button "button" at bounding box center [497, 14] width 17 height 17
drag, startPoint x: 500, startPoint y: 12, endPoint x: 505, endPoint y: 15, distance: 5.7
click at [500, 13] on button "button" at bounding box center [497, 14] width 17 height 17
click at [537, 18] on button "Continue" at bounding box center [536, 14] width 49 height 17
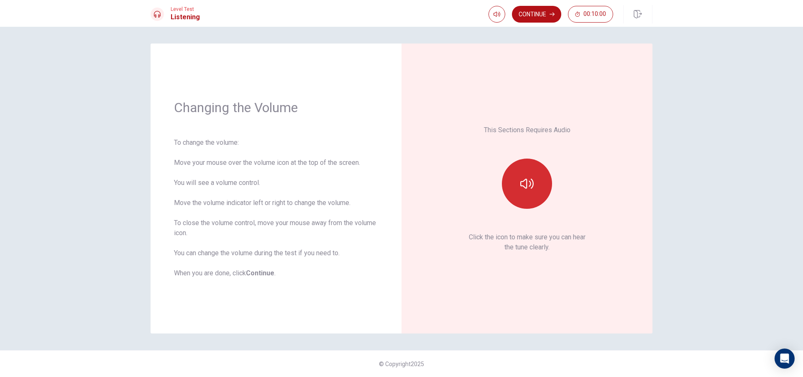
click at [525, 180] on icon "button" at bounding box center [526, 184] width 13 height 10
click at [524, 184] on icon "button" at bounding box center [526, 183] width 13 height 13
click at [524, 183] on icon "button" at bounding box center [526, 183] width 13 height 13
click at [526, 20] on button "Continue" at bounding box center [536, 14] width 49 height 17
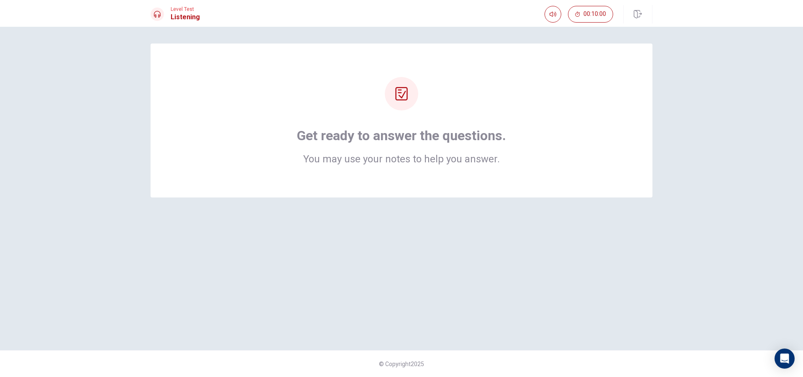
click at [635, 140] on div "Get ready to answer the questions. You may use your notes to help you answer." at bounding box center [402, 121] width 502 height 154
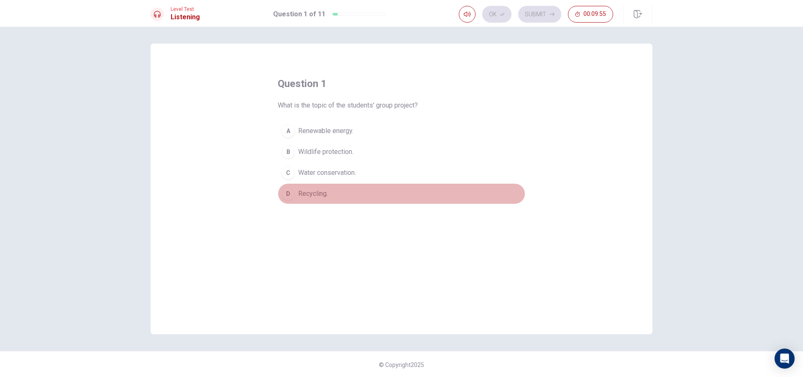
click at [327, 196] on button "D Recycling." at bounding box center [402, 193] width 248 height 21
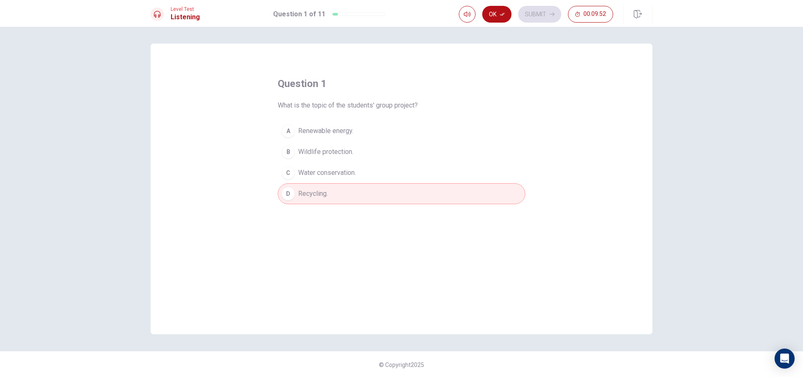
click at [343, 135] on span "Renewable energy." at bounding box center [325, 131] width 55 height 10
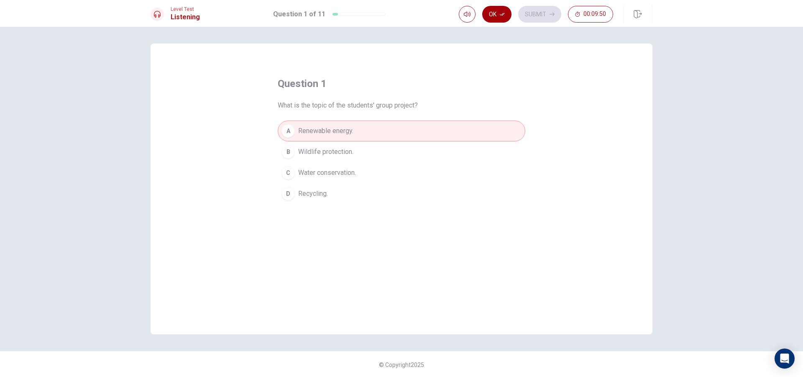
click at [490, 17] on button "Ok" at bounding box center [496, 14] width 29 height 17
click at [538, 19] on button "Submit" at bounding box center [539, 14] width 43 height 17
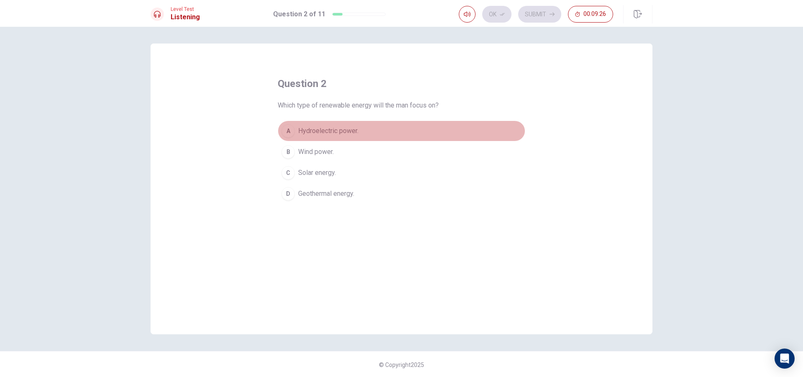
click at [350, 130] on span "Hydroelectric power." at bounding box center [328, 131] width 60 height 10
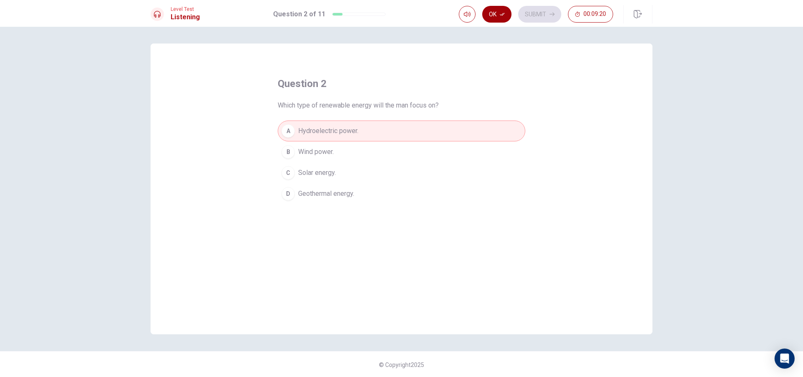
click at [495, 18] on button "Ok" at bounding box center [496, 14] width 29 height 17
click at [532, 16] on button "Submit" at bounding box center [539, 14] width 43 height 17
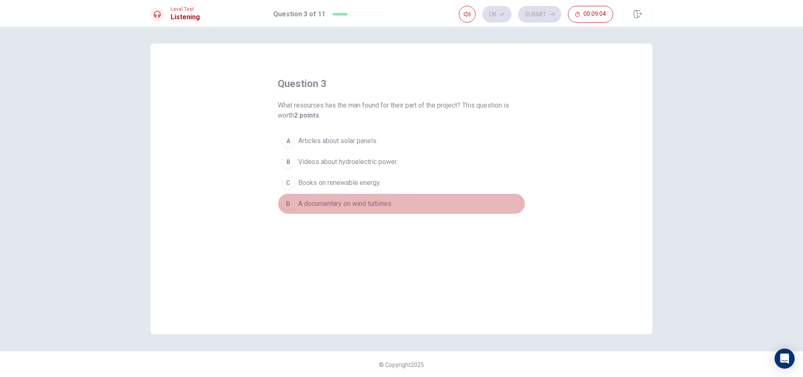
drag, startPoint x: 364, startPoint y: 204, endPoint x: 367, endPoint y: 199, distance: 6.2
click at [365, 204] on span "A documentary on wind turbines." at bounding box center [345, 204] width 95 height 10
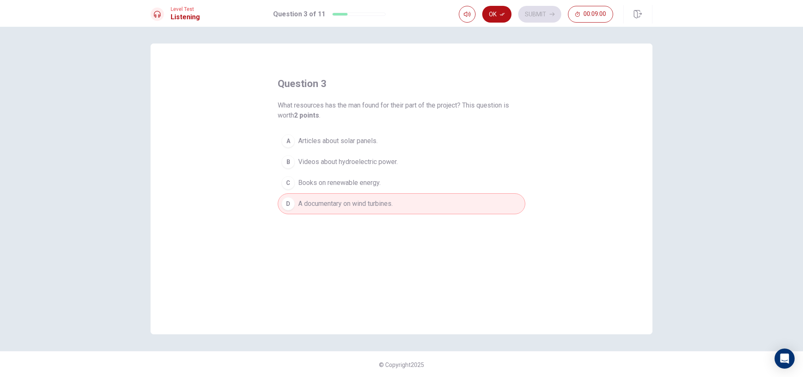
click at [360, 147] on button "A Articles about solar panels." at bounding box center [402, 141] width 248 height 21
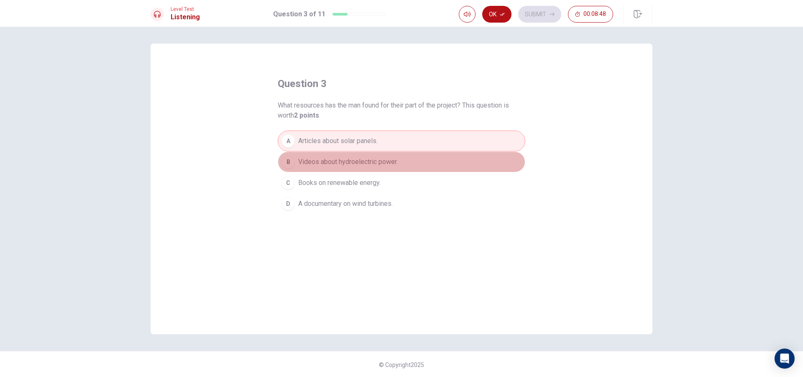
click at [370, 159] on span "Videos about hydroelectric power." at bounding box center [348, 162] width 100 height 10
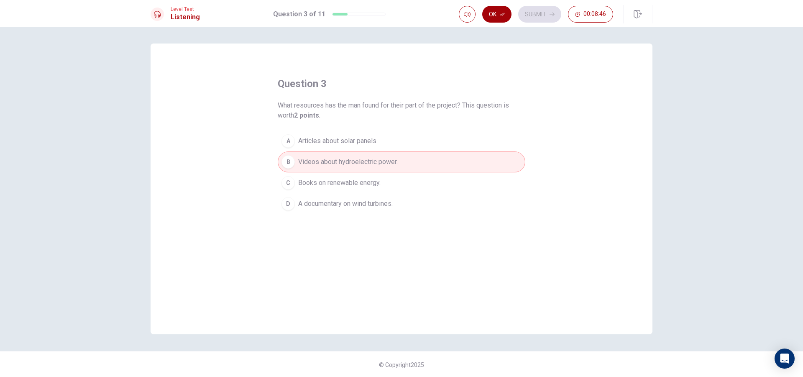
click at [502, 16] on icon "button" at bounding box center [502, 14] width 5 height 5
click at [532, 13] on button "Submit" at bounding box center [539, 14] width 43 height 17
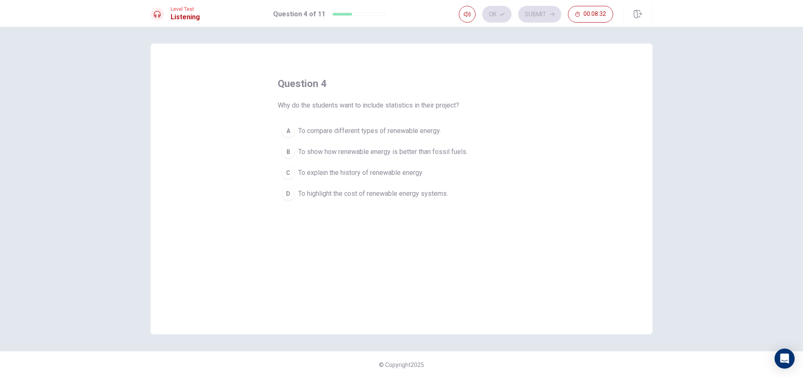
click at [466, 150] on span "To show how renewable energy is better than fossil fuels." at bounding box center [382, 152] width 169 height 10
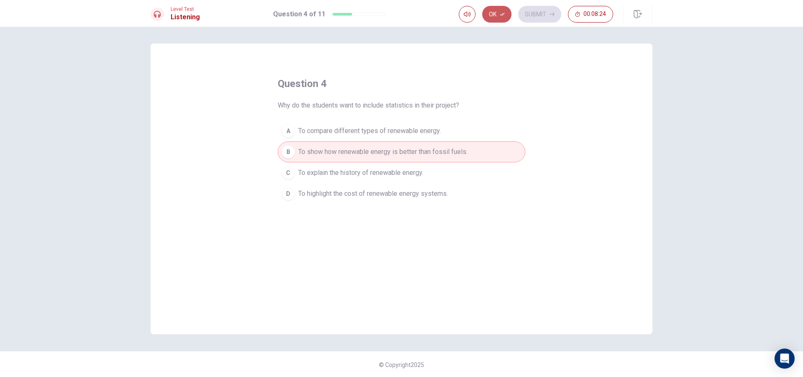
click at [510, 12] on button "Ok" at bounding box center [496, 14] width 29 height 17
click at [523, 20] on button "Submit" at bounding box center [539, 14] width 43 height 17
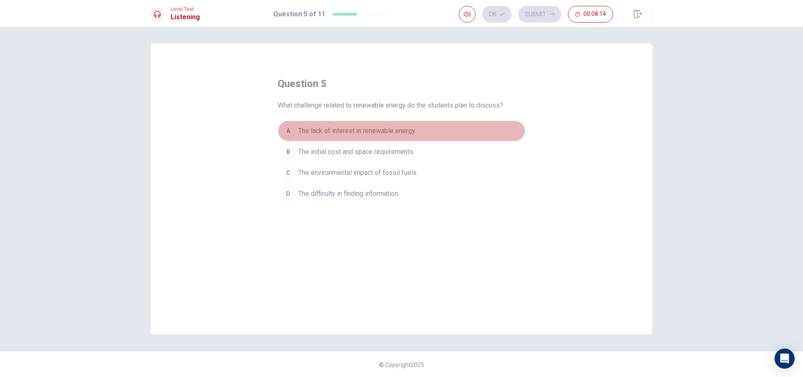
click at [402, 130] on span "The lack of interest in renewable energy." at bounding box center [357, 131] width 118 height 10
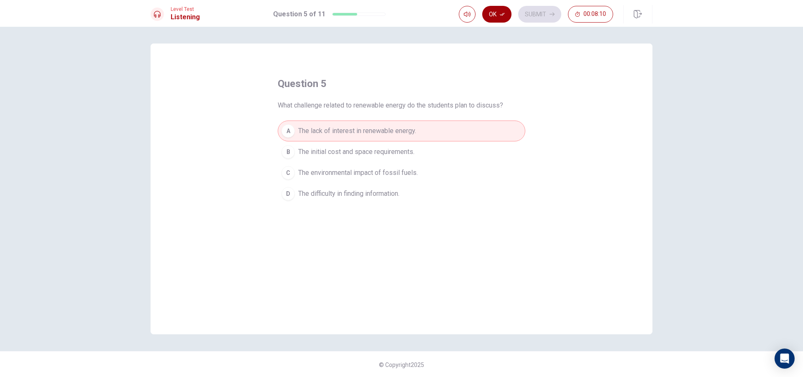
click at [509, 14] on button "Ok" at bounding box center [496, 14] width 29 height 17
click at [544, 17] on button "Submit" at bounding box center [539, 14] width 43 height 17
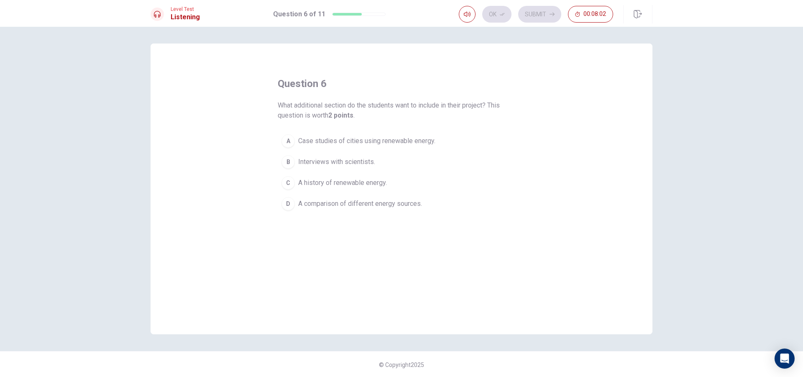
click at [334, 147] on button "A Case studies of cities using renewable energy." at bounding box center [402, 141] width 248 height 21
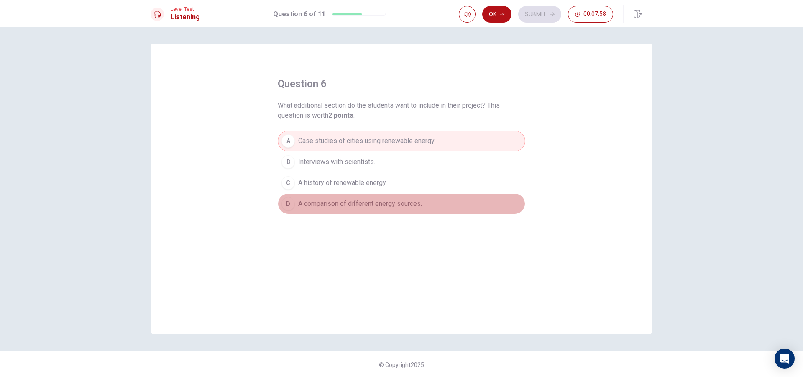
click at [384, 203] on span "A comparison of different energy sources." at bounding box center [360, 204] width 124 height 10
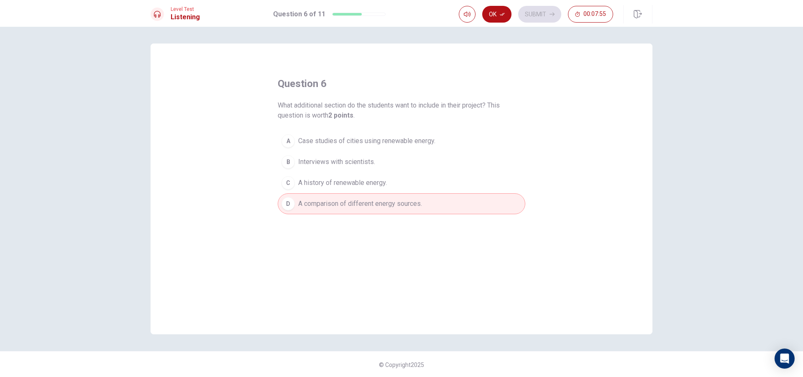
click at [413, 137] on span "Case studies of cities using renewable energy." at bounding box center [366, 141] width 137 height 10
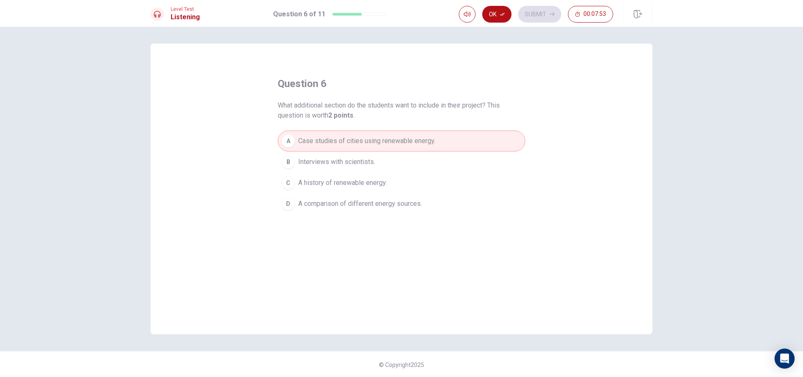
click at [431, 210] on button "D A comparison of different energy sources." at bounding box center [402, 203] width 248 height 21
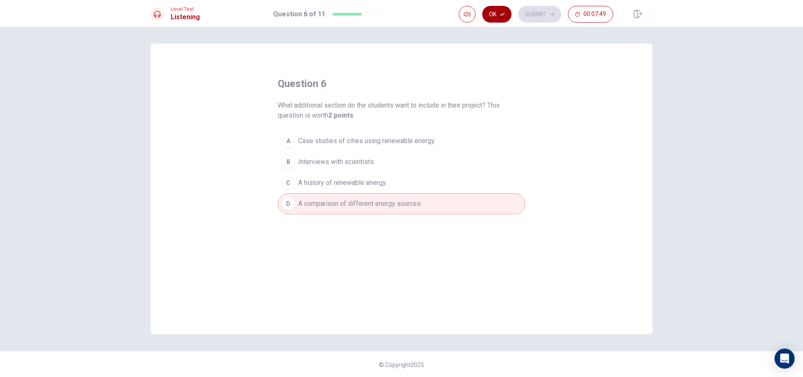
drag, startPoint x: 492, startPoint y: 14, endPoint x: 505, endPoint y: 20, distance: 15.2
click at [492, 14] on button "Ok" at bounding box center [496, 14] width 29 height 17
click at [533, 16] on button "Submit" at bounding box center [539, 14] width 43 height 17
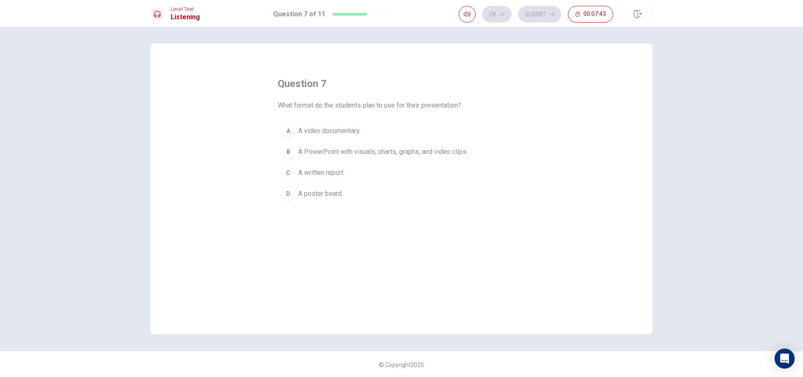
click at [298, 154] on span "A PowerPoint with visuals, charts, graphs, and video clips." at bounding box center [382, 152] width 169 height 10
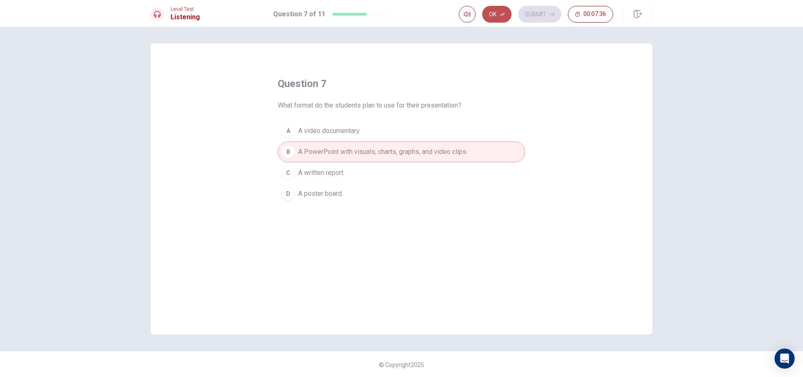
click at [500, 17] on button "Ok" at bounding box center [496, 14] width 29 height 17
click at [542, 20] on button "Submit" at bounding box center [539, 14] width 43 height 17
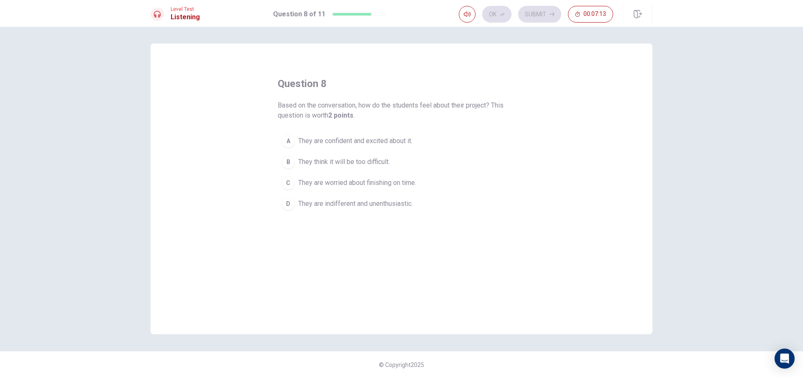
click at [400, 190] on button "C They are worried about finishing on time." at bounding box center [402, 182] width 248 height 21
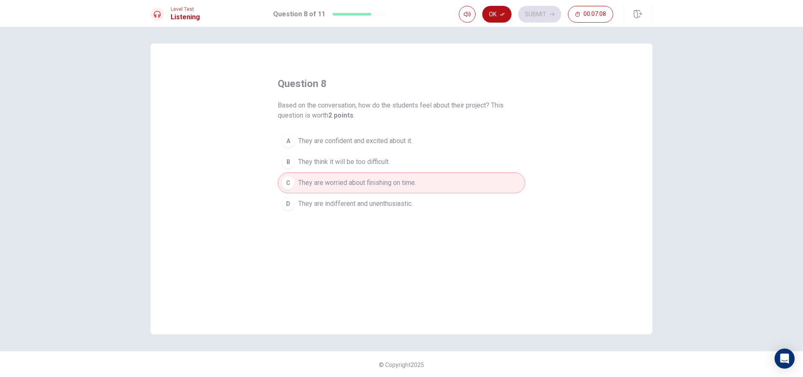
click at [418, 149] on button "A They are confident and excited about it." at bounding box center [402, 141] width 248 height 21
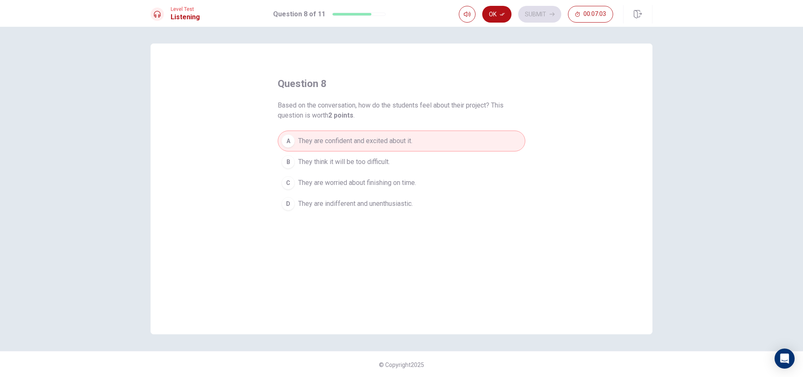
click at [500, 24] on div "Level Test Listening Question 8 of 11 Ok Submit 00:07:03" at bounding box center [401, 13] width 803 height 27
click at [500, 18] on button "Ok" at bounding box center [496, 14] width 29 height 17
click at [556, 15] on button "Submit" at bounding box center [539, 14] width 43 height 17
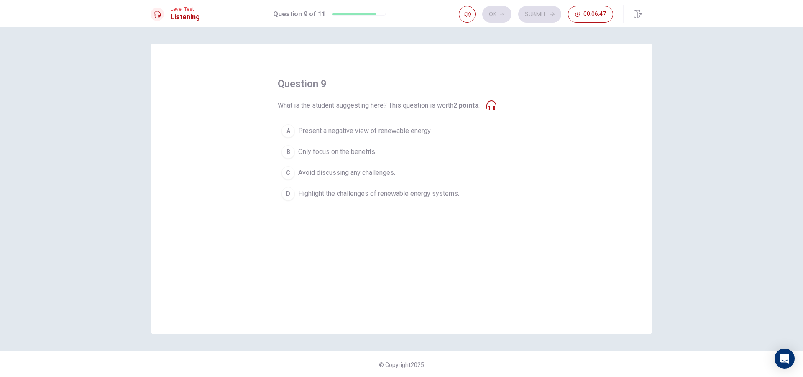
click at [396, 130] on span "Present a negative view of renewable energy." at bounding box center [364, 131] width 133 height 10
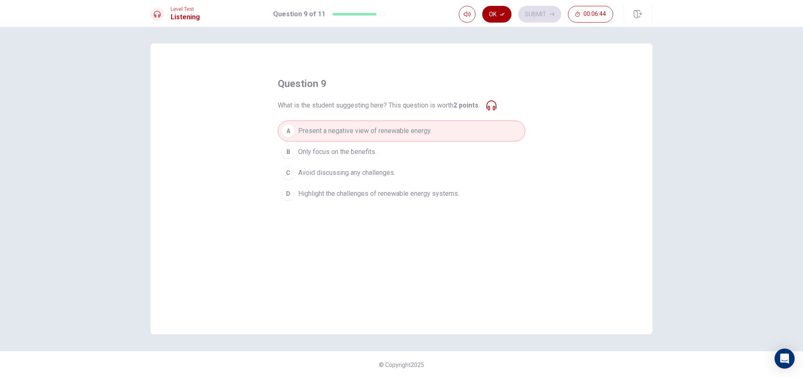
click at [495, 16] on button "Ok" at bounding box center [496, 14] width 29 height 17
click at [551, 16] on icon "button" at bounding box center [552, 14] width 5 height 5
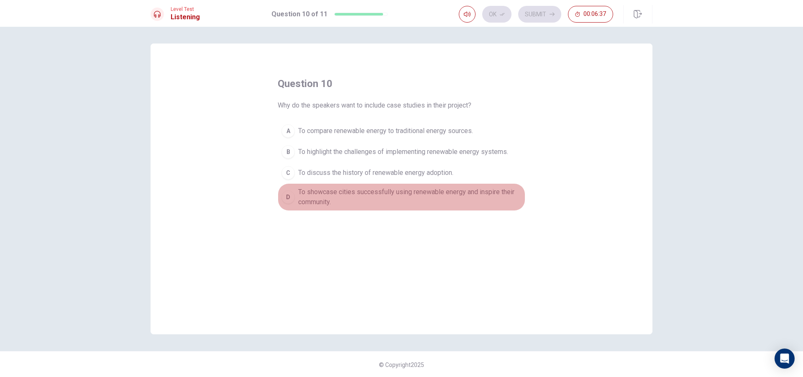
click at [430, 196] on span "To showcase cities successfully using renewable energy and inspire their commun…" at bounding box center [409, 197] width 223 height 20
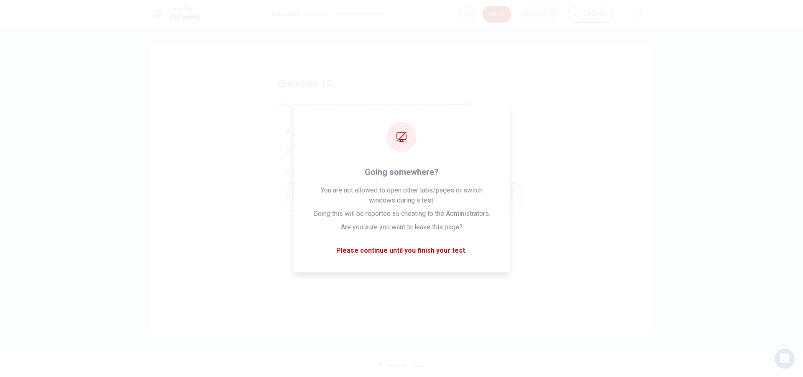
click at [487, 19] on button "Ok" at bounding box center [496, 14] width 29 height 17
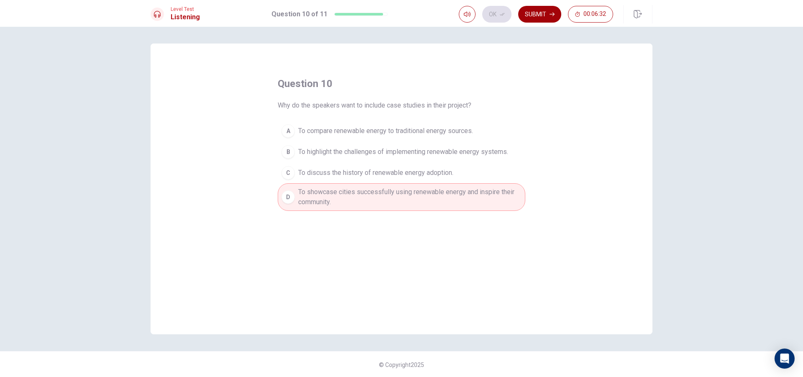
click at [534, 17] on button "Submit" at bounding box center [539, 14] width 43 height 17
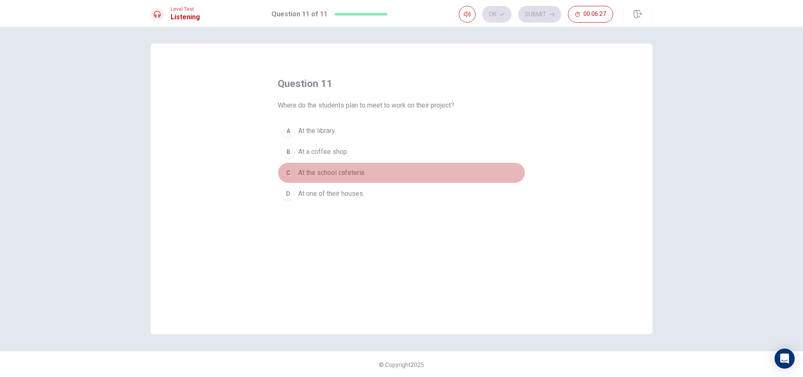
click at [378, 174] on button "C At the school cafeteria." at bounding box center [402, 172] width 248 height 21
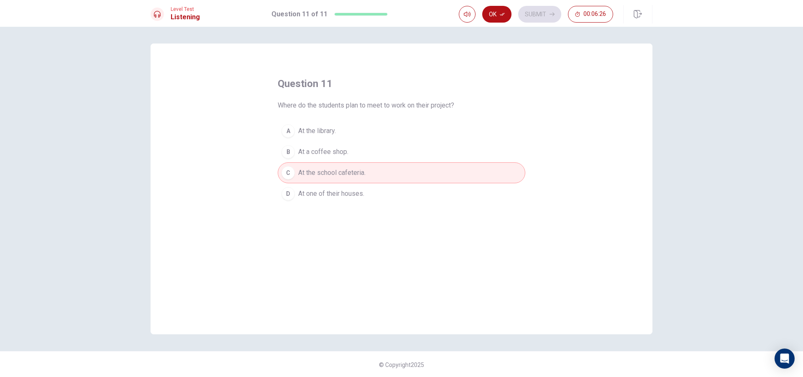
click at [382, 197] on button "D At one of their houses." at bounding box center [402, 193] width 248 height 21
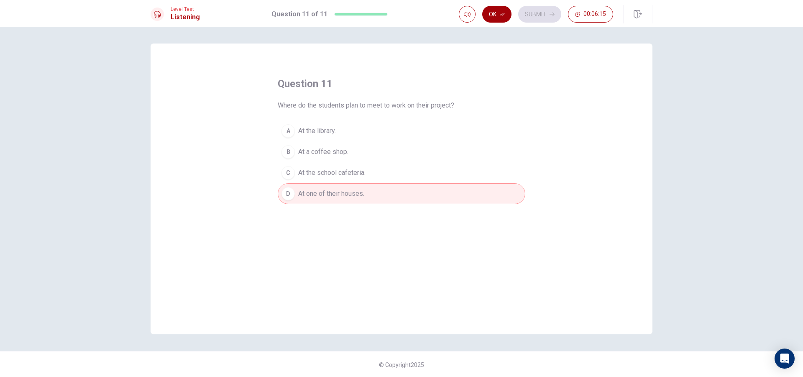
click at [506, 17] on button "Ok" at bounding box center [496, 14] width 29 height 17
click at [556, 13] on button "Submit" at bounding box center [539, 14] width 43 height 17
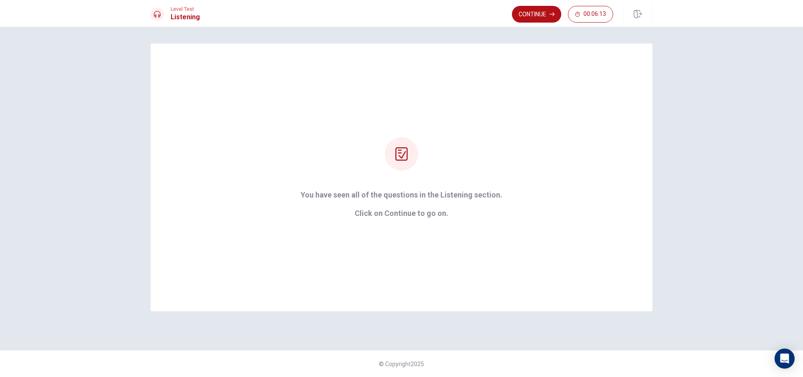
click at [521, 10] on button "Continue" at bounding box center [536, 14] width 49 height 17
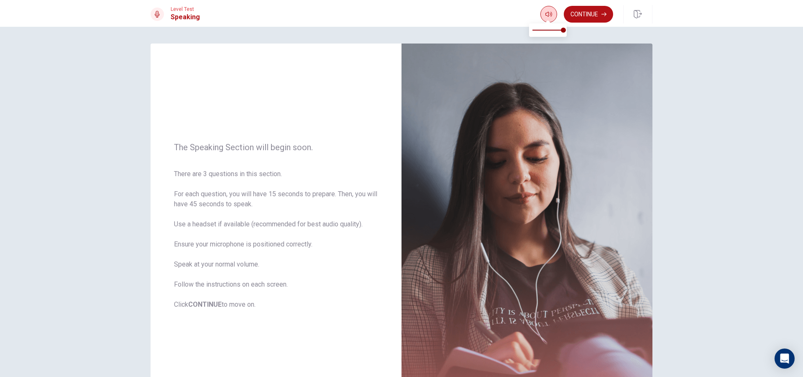
click at [549, 13] on icon "button" at bounding box center [549, 14] width 7 height 7
click at [582, 16] on button "Continue" at bounding box center [588, 14] width 49 height 17
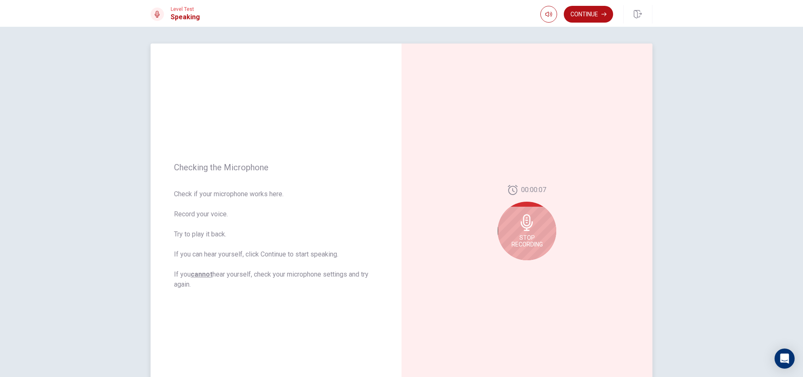
click at [539, 238] on span "Stop Recording" at bounding box center [527, 240] width 31 height 13
click at [534, 268] on icon "Play Audio" at bounding box center [536, 266] width 4 height 5
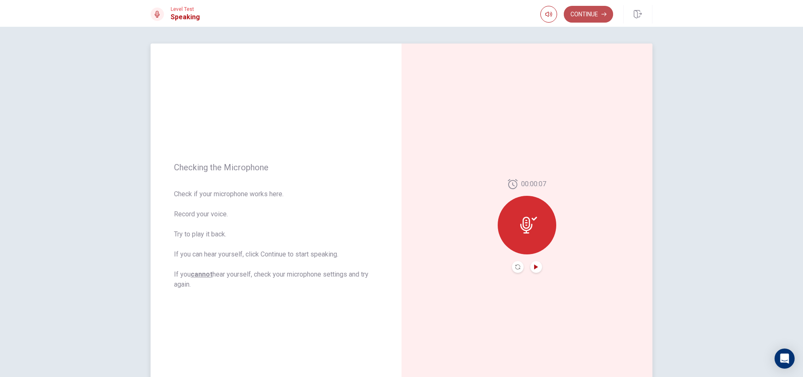
click at [591, 15] on button "Continue" at bounding box center [588, 14] width 49 height 17
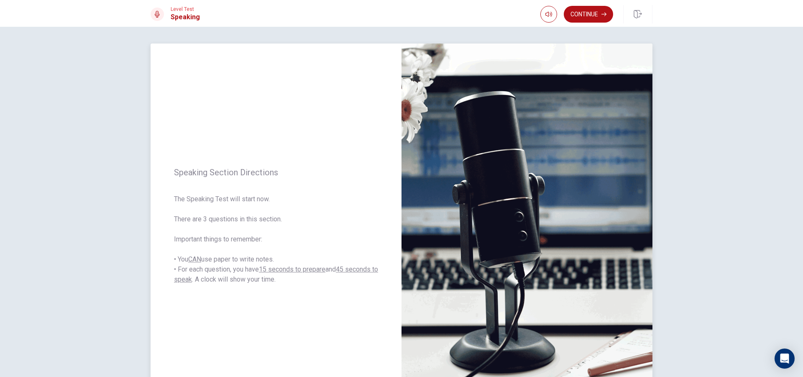
scroll to position [75, 0]
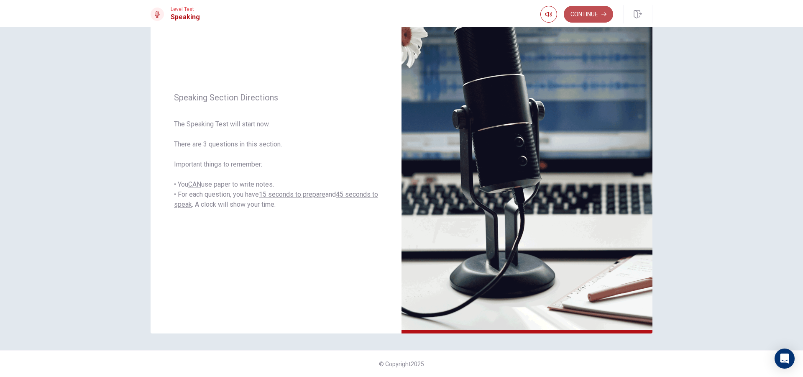
click at [571, 14] on button "Continue" at bounding box center [588, 14] width 49 height 17
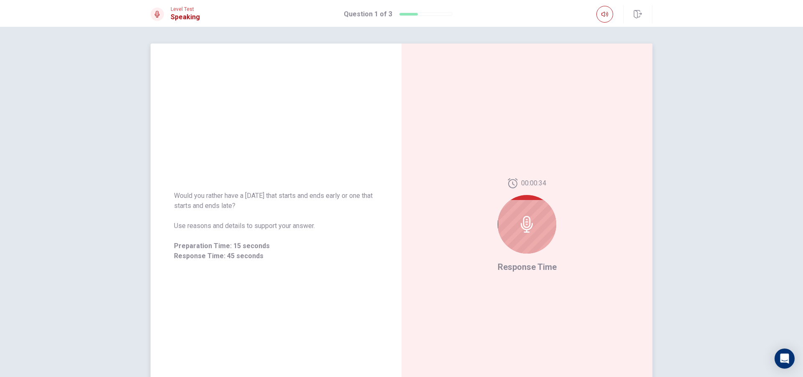
click at [503, 231] on div at bounding box center [527, 224] width 59 height 59
click at [528, 222] on icon at bounding box center [527, 224] width 12 height 17
click at [530, 222] on icon at bounding box center [527, 224] width 17 height 17
click at [527, 223] on icon at bounding box center [527, 224] width 17 height 17
click at [526, 224] on icon at bounding box center [527, 224] width 17 height 17
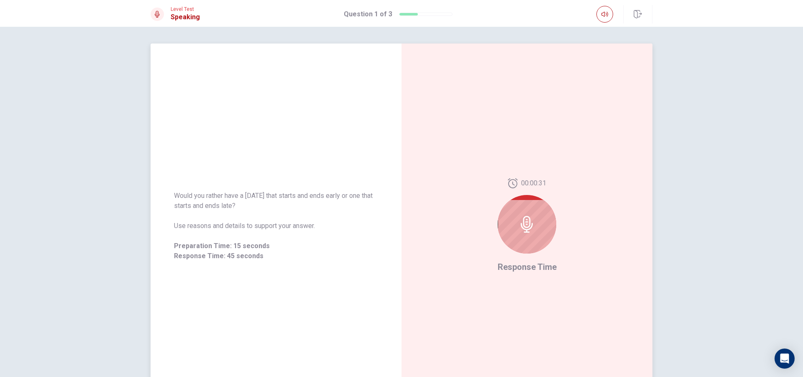
drag, startPoint x: 526, startPoint y: 224, endPoint x: 514, endPoint y: 248, distance: 27.5
click at [514, 248] on div at bounding box center [527, 224] width 59 height 59
click at [541, 220] on div at bounding box center [527, 224] width 59 height 59
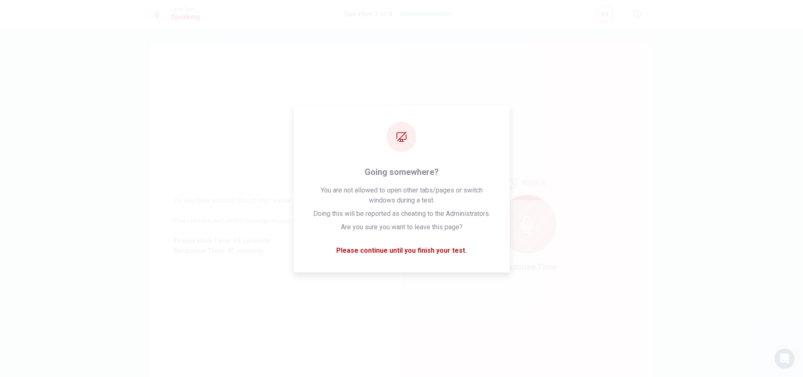
click at [577, 238] on div "00:00:26 Response Time" at bounding box center [527, 226] width 251 height 365
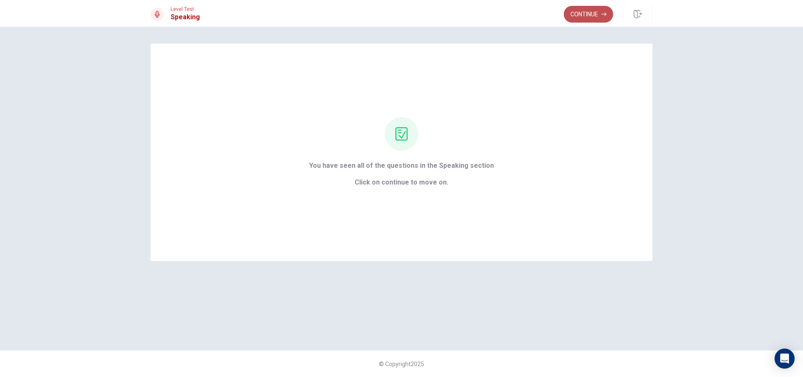
click at [592, 13] on button "Continue" at bounding box center [588, 14] width 49 height 17
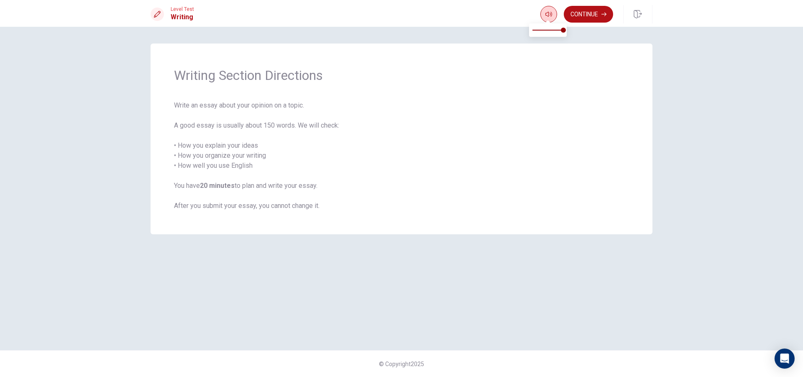
click at [550, 15] on icon "button" at bounding box center [549, 14] width 7 height 7
click at [551, 14] on icon "button" at bounding box center [549, 14] width 7 height 5
click at [577, 17] on button "Continue" at bounding box center [588, 14] width 49 height 17
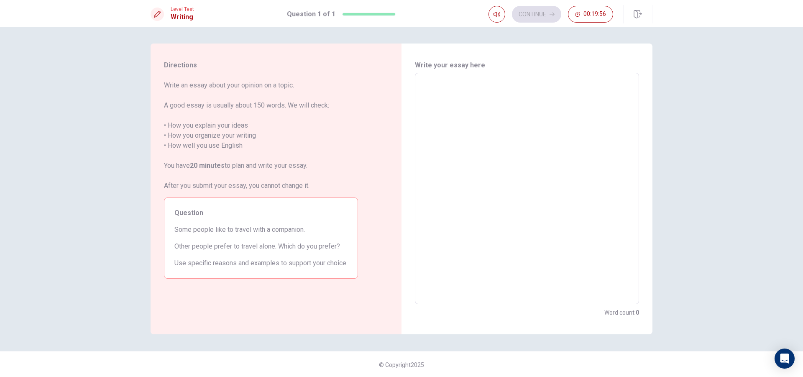
click at [493, 93] on textarea at bounding box center [527, 189] width 213 height 218
click at [220, 88] on span "Write an essay about your opinion on a topic. A good essay is usually about 150…" at bounding box center [261, 135] width 194 height 110
click at [469, 99] on textarea at bounding box center [527, 189] width 213 height 218
type textarea "i"
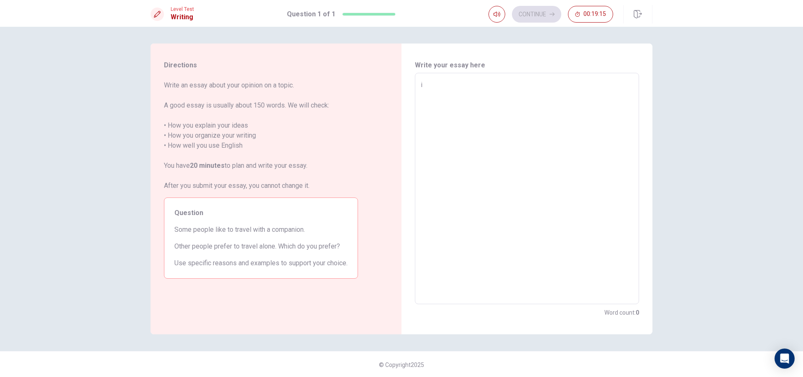
type textarea "x"
type textarea "i"
type textarea "x"
type textarea "i t"
type textarea "x"
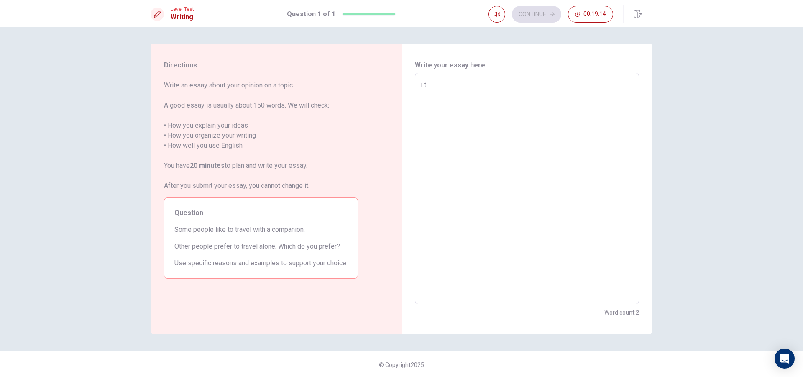
type textarea "i th"
type textarea "x"
type textarea "i thi"
type textarea "x"
type textarea "i thia"
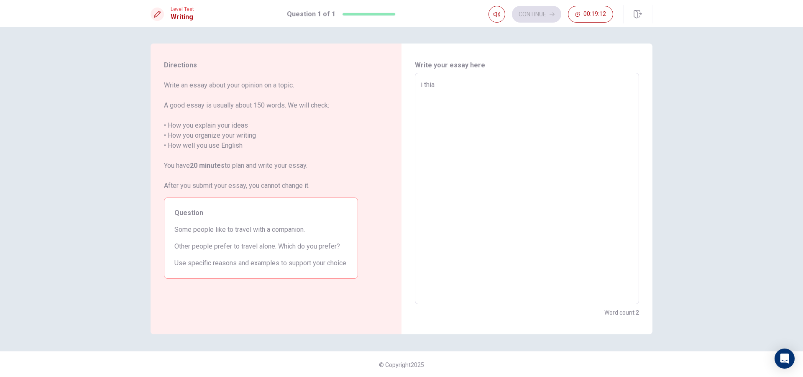
type textarea "x"
type textarea "i thian"
type textarea "x"
type textarea "i thiank"
type textarea "x"
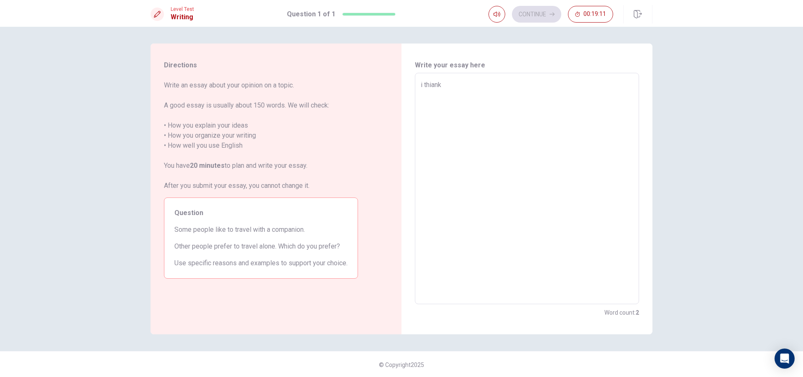
type textarea "i thian"
type textarea "x"
type textarea "i thia"
type textarea "x"
type textarea "i thi"
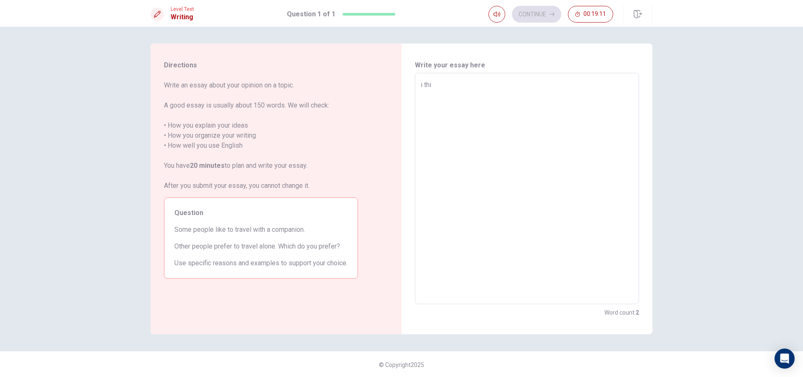
type textarea "x"
type textarea "i thin"
type textarea "x"
type textarea "i think"
type textarea "x"
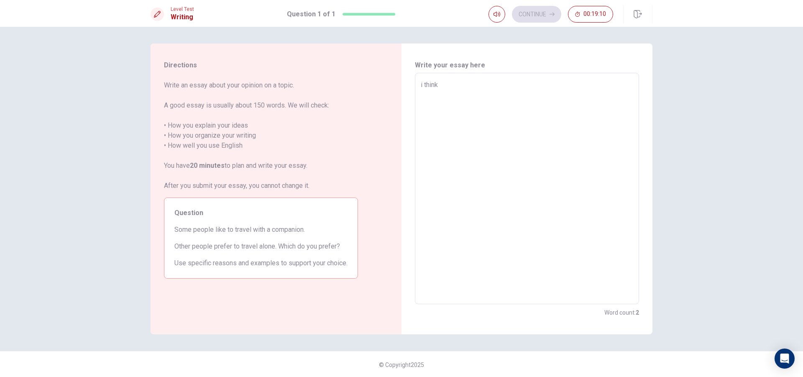
type textarea "i think"
type textarea "x"
type textarea "i think i"
type textarea "x"
type textarea "i think it"
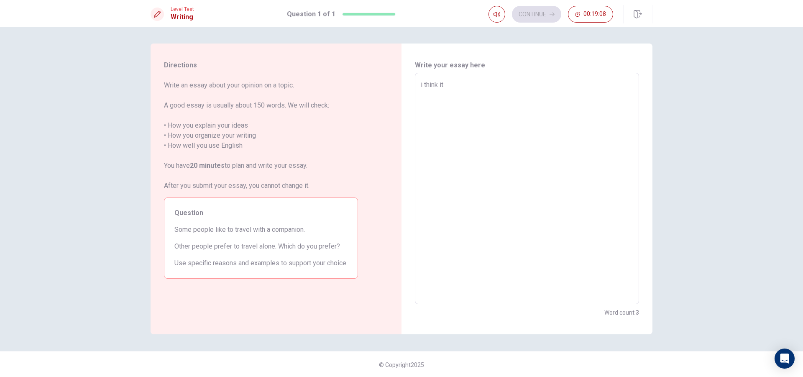
type textarea "x"
type textarea "i think its"
type textarea "x"
type textarea "i think it"
type textarea "x"
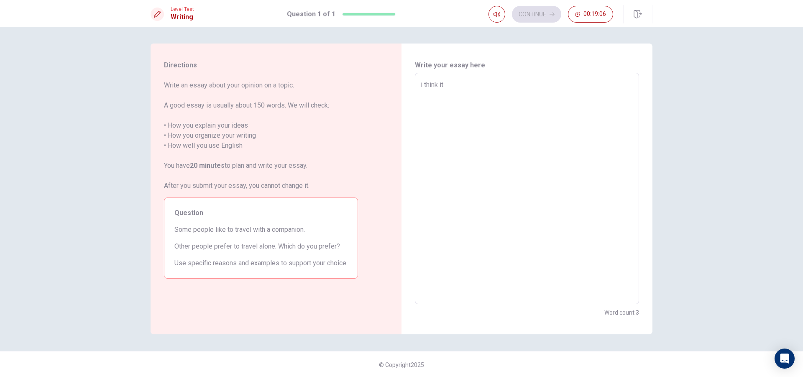
type textarea "i think it""
type textarea "x"
type textarea "i think it"
type textarea "x"
type textarea "i think it'"
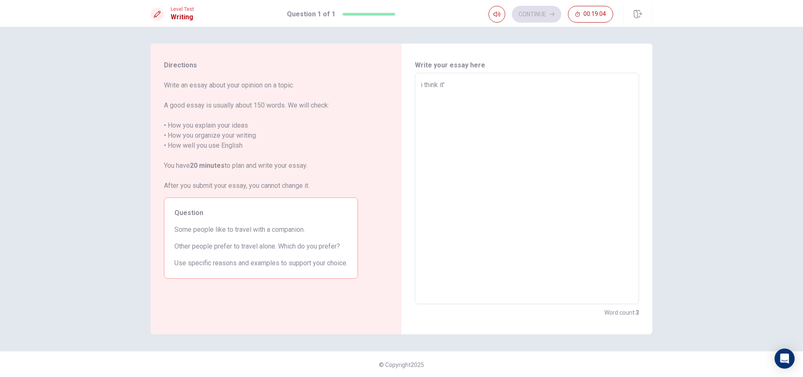
type textarea "x"
type textarea "i think it's"
type textarea "x"
type textarea "i think it's"
type textarea "x"
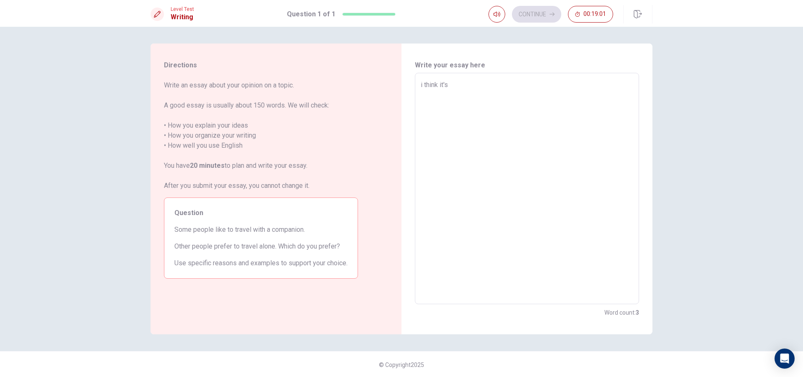
type textarea "i think it's g"
type textarea "x"
type textarea "i think it's go"
type textarea "x"
type textarea "i think it's goo"
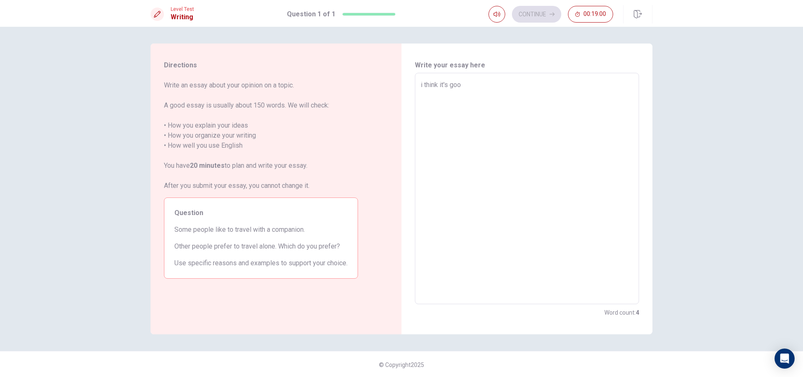
type textarea "x"
type textarea "i think it's good"
type textarea "x"
type textarea "i think it's good"
type textarea "x"
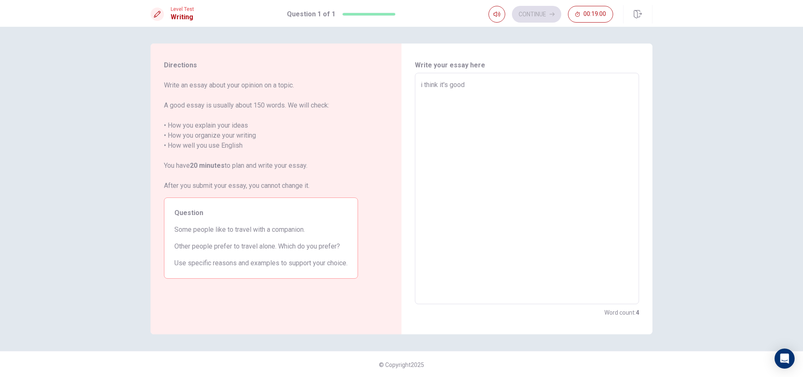
type textarea "i think it's good t"
type textarea "x"
type textarea "i think it's good to"
type textarea "x"
type textarea "i think it's good to"
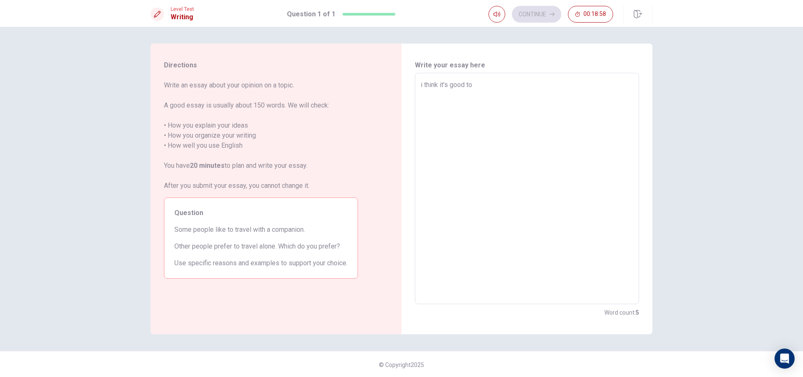
type textarea "x"
type textarea "i think it's good to t"
type textarea "x"
type textarea "i think it's good to tr"
type textarea "x"
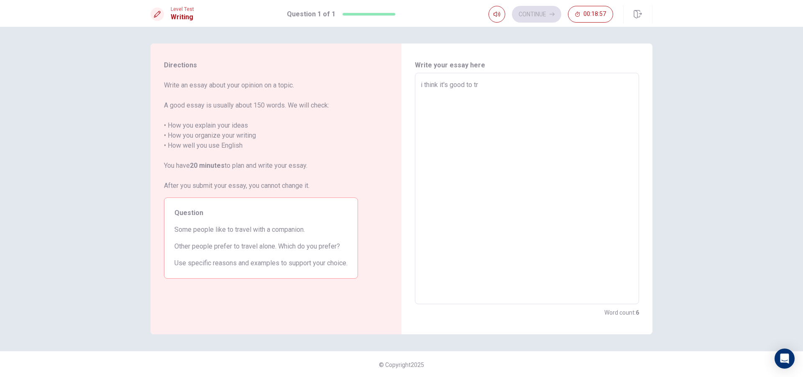
type textarea "i think it's good to tra"
type textarea "x"
type textarea "i think it's good to trav"
type textarea "x"
type textarea "i think it's good to trave"
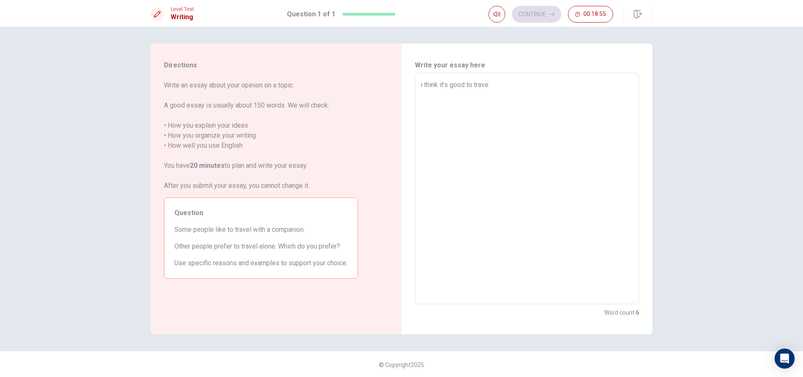
type textarea "x"
type textarea "i think it's good to travel"
type textarea "x"
type textarea "i think it's good to travel"
type textarea "x"
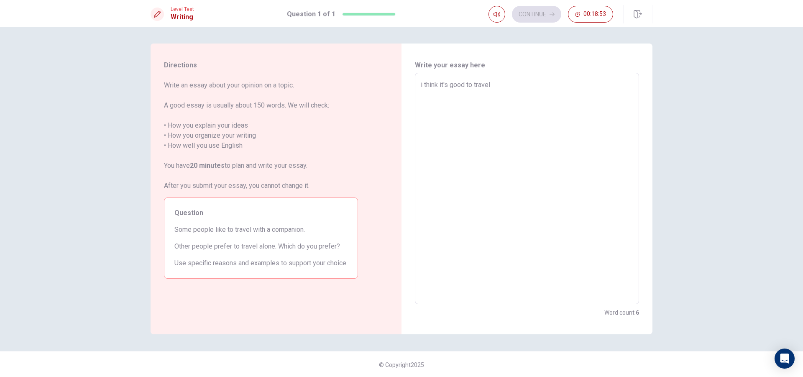
type textarea "i think it's good to travel a"
type textarea "x"
type textarea "i think it's good to travel al"
type textarea "x"
type textarea "i think it's good to travel alo"
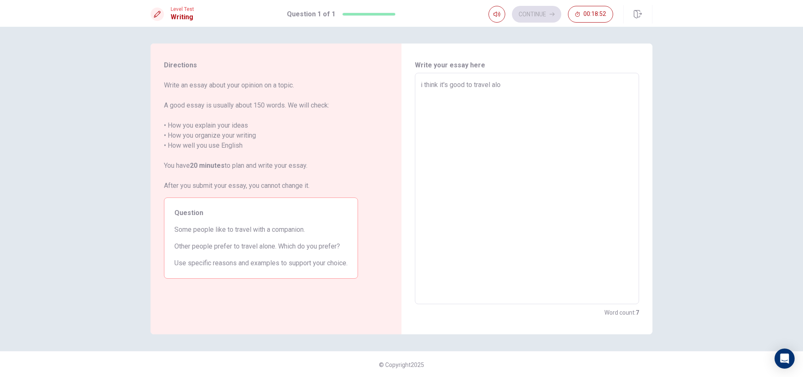
type textarea "x"
type textarea "i think it's good to travel alon"
type textarea "x"
type textarea "i think it's good to travel alone"
type textarea "x"
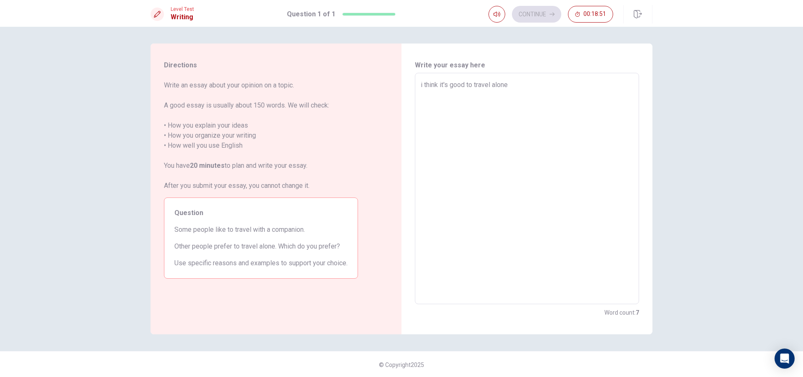
type textarea "i think it's good to travel alone"
type textarea "x"
type textarea "i think it's good to travel alone b"
type textarea "x"
type textarea "i think it's good to travel alone be"
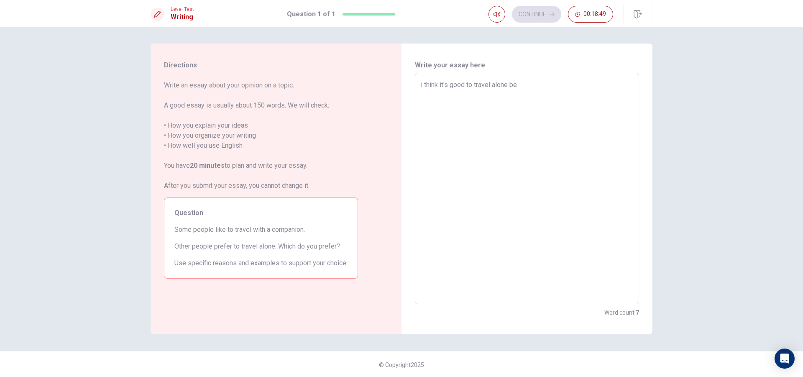
type textarea "x"
type textarea "i think it's good to travel alone be"
type textarea "x"
type textarea "i think it's good to travel alone be"
type textarea "x"
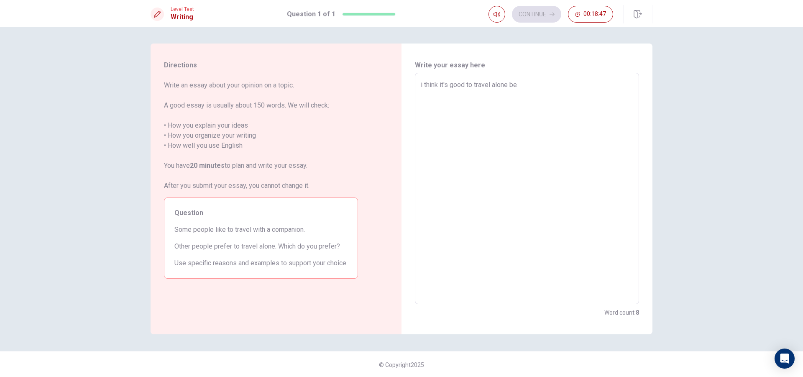
type textarea "i think it's good to travel alone b"
type textarea "x"
type textarea "i think it's good to travel alone"
type textarea "x"
type textarea "i think it's good to travel alone c"
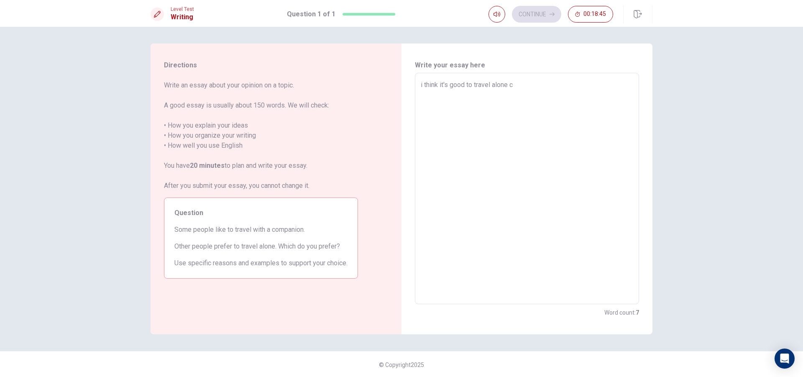
type textarea "x"
type textarea "i think it's good to travel alone cu"
type textarea "x"
type textarea "i think it's good to travel alone cuz"
type textarea "x"
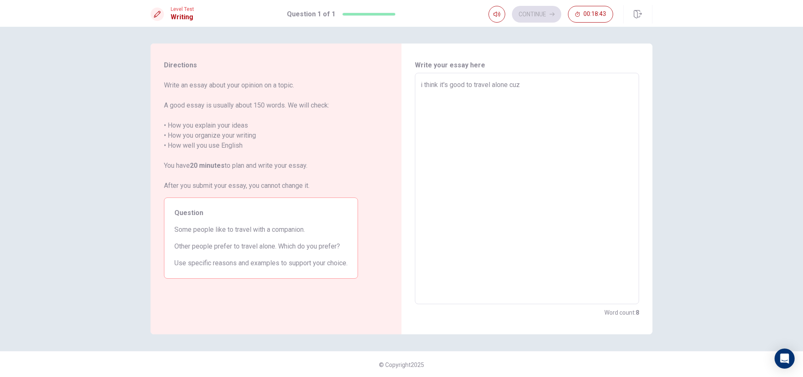
type textarea "i think it's good to travel alone cuz"
type textarea "x"
type textarea "i think it's good to travel alone cuz i"
type textarea "x"
type textarea "i think it's good to travel alone cuz i"
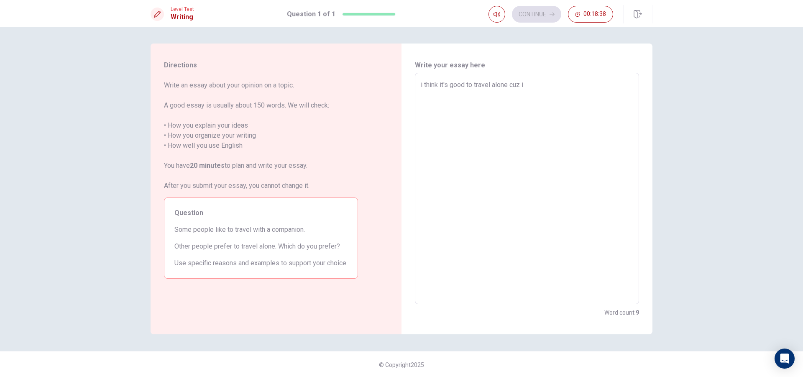
type textarea "x"
type textarea "i think it's good to travel alone cuz i"
type textarea "x"
type textarea "i think it's good to travel alone cuz"
type textarea "x"
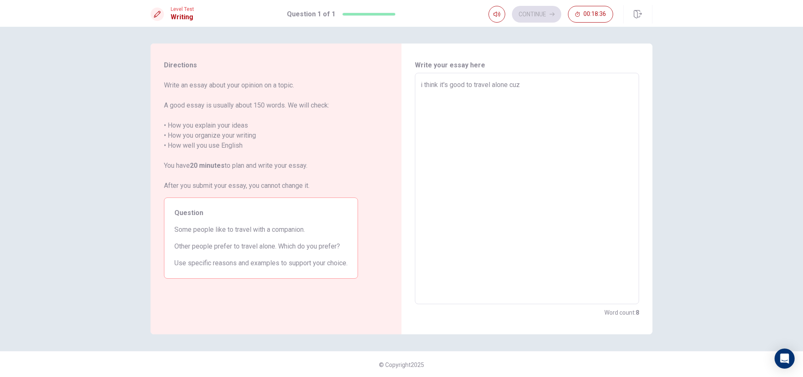
type textarea "i think it's good to travel alone cuz I"
type textarea "x"
type textarea "i think it's good to travel alone cuz I"
type textarea "x"
type textarea "i think it's good to travel alone cuz I"
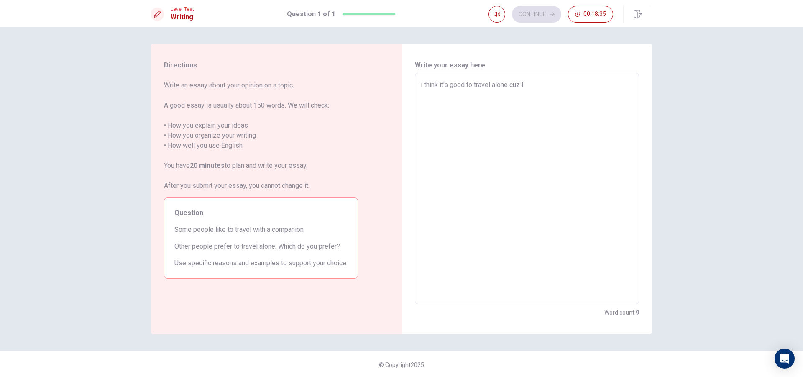
type textarea "x"
type textarea "i think it's good to travel alone cuz"
type textarea "x"
type textarea "i think it's good to travel alone cuz ."
type textarea "x"
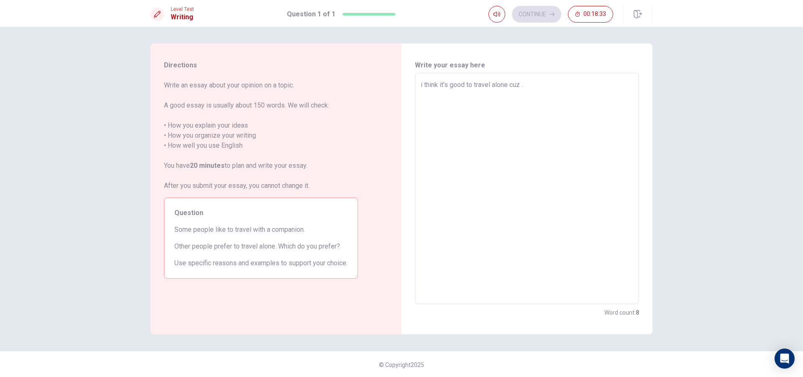
type textarea "i think it's good to travel alone cuz"
type textarea "x"
type textarea "i think it's good to travel alone cuz i"
type textarea "x"
type textarea "i think it's good to travel alone cuz i"
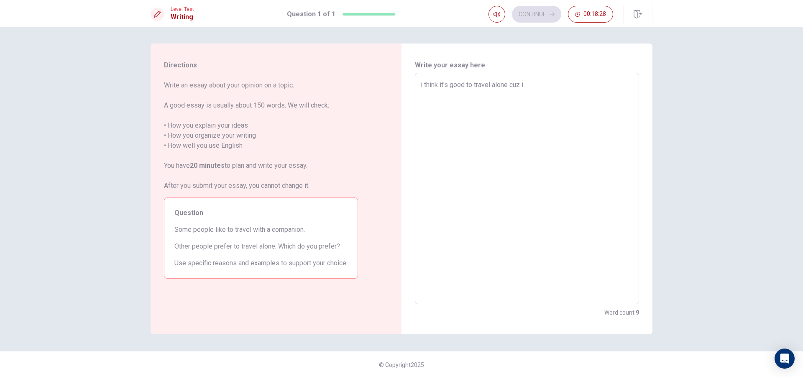
type textarea "x"
type textarea "i think it's good to travel alone cuz i d"
type textarea "x"
type textarea "i think it's good to travel alone cuz i do"
type textarea "x"
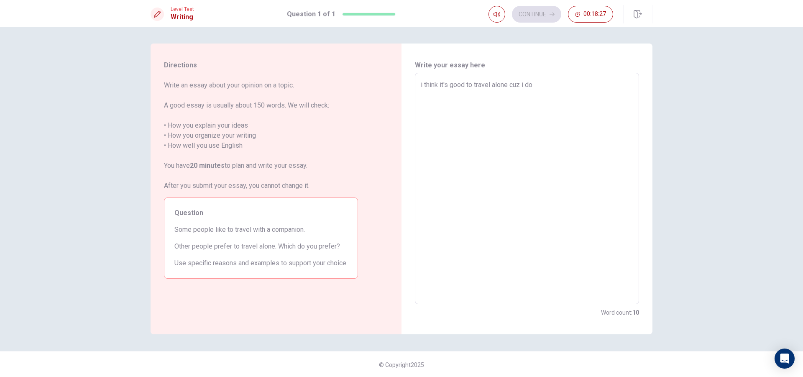
type textarea "i think it's good to travel alone cuz i don"
type textarea "x"
type textarea "i think it's good to travel alone cuz i dont"
type textarea "x"
type textarea "i think it's good to travel alone cuz i dont"
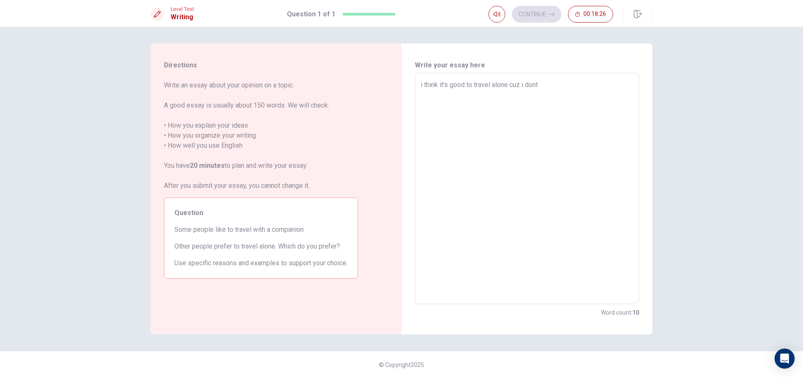
type textarea "x"
type textarea "i think it's good to travel alone cuz i dont w"
type textarea "x"
type textarea "i think it's good to travel alone cuz i dont wo"
type textarea "x"
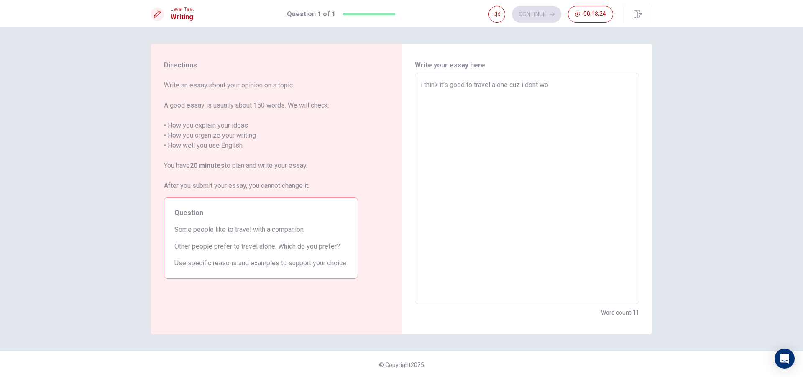
type textarea "i think it's good to travel alone cuz i dont wor"
type textarea "x"
type textarea "i think it's good to travel alone cuz i dont worr"
type textarea "x"
type textarea "i think it's good to travel alone cuz i dont worry"
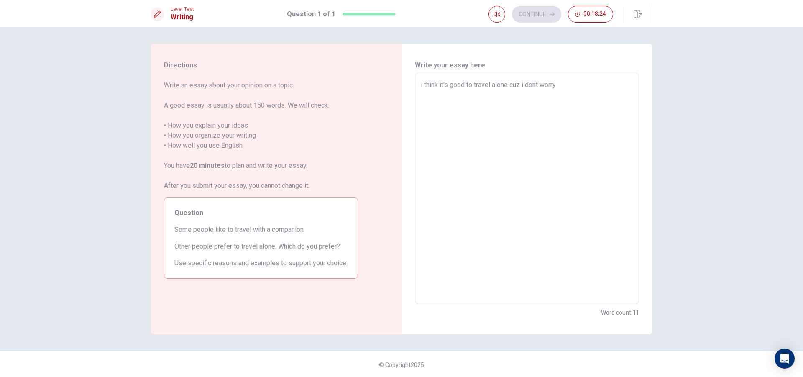
type textarea "x"
type textarea "i think it's good to travel alone cuz i dont worry"
type textarea "x"
type textarea "i think it's good to travel alone cuz i dont worry a"
type textarea "x"
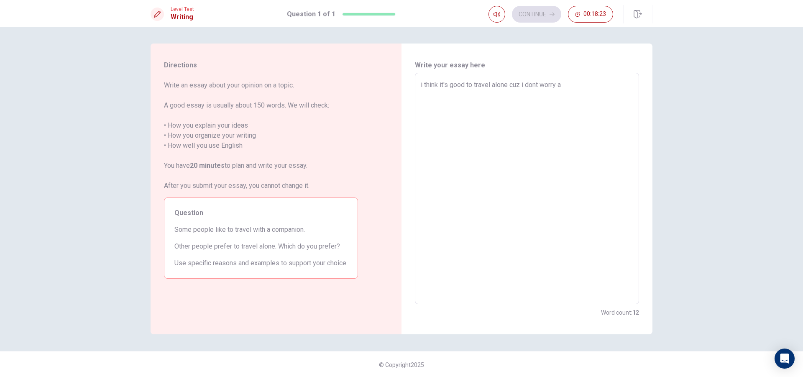
type textarea "i think it's good to travel alone cuz i dont worry ab"
type textarea "x"
type textarea "i think it's good to travel alone cuz i dont worry abo"
type textarea "x"
type textarea "i think it's good to travel alone cuz i dont worry abou"
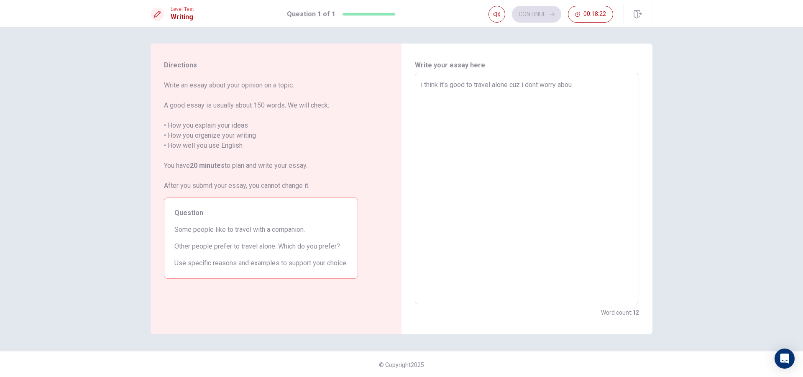
type textarea "x"
type textarea "i think it's good to travel alone cuz i dont worry about"
type textarea "x"
type textarea "i think it's good to travel alone cuz i dont worry about"
type textarea "x"
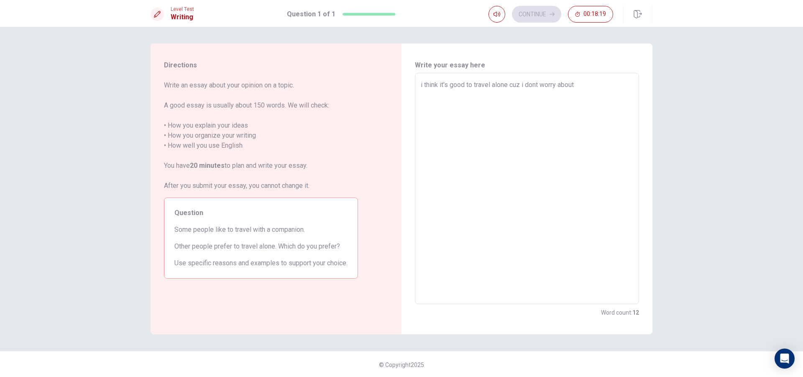
type textarea "i think it's good to travel alone cuz i dont worry about w"
type textarea "x"
type textarea "i think it's good to travel alone cuz i dont worry about wh"
type textarea "x"
type textarea "i think it's good to travel alone cuz i dont worry about who"
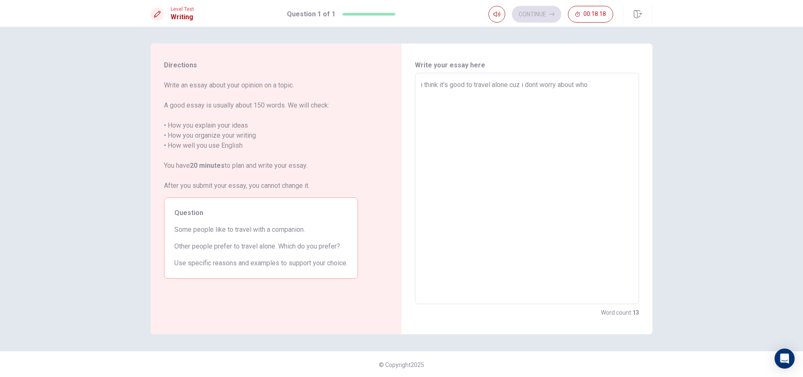
type textarea "x"
type textarea "i think it's good to travel alone cuz i dont worry about who"
type textarea "x"
type textarea "i think it's good to travel alone cuz i dont worry about who o"
type textarea "x"
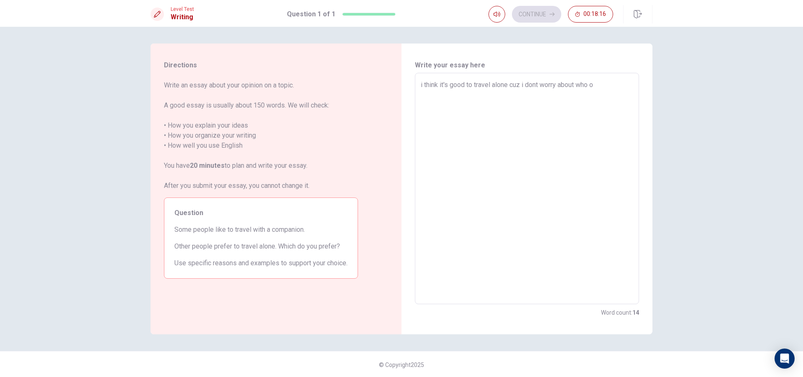
type textarea "i think it's good to travel alone cuz i dont worry about who or"
type textarea "x"
type textarea "i think it's good to travel alone cuz i dont worry about who or"
type textarea "x"
type textarea "i think it's good to travel alone cuz i dont worry about who or a"
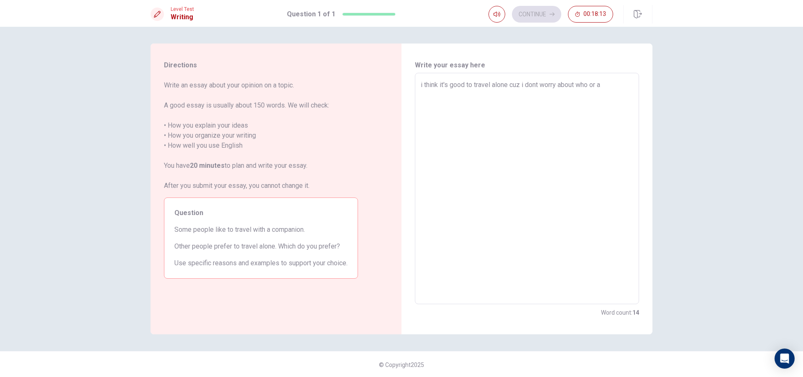
type textarea "x"
type textarea "i think it's good to travel alone cuz i dont worry about who or an"
type textarea "x"
type textarea "i think it's good to travel alone cuz i dont worry about who or any"
type textarea "x"
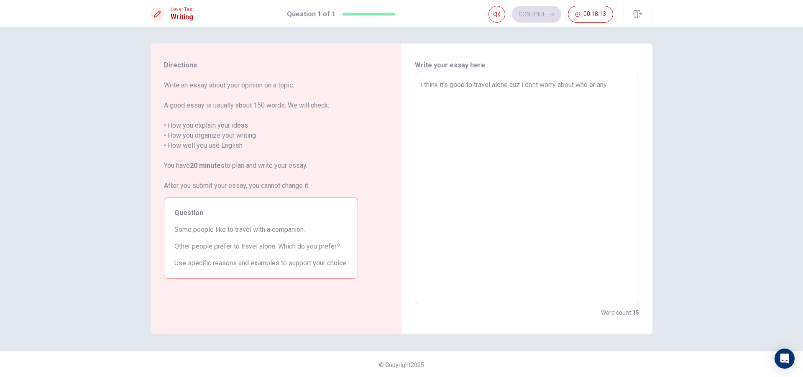
type textarea "i think it's good to travel alone cuz i dont worry about who or anyt"
type textarea "x"
type textarea "i think it's good to travel alone cuz i dont worry about who or anyth"
type textarea "x"
type textarea "i think it's good to travel alone cuz i dont worry about who or anythi"
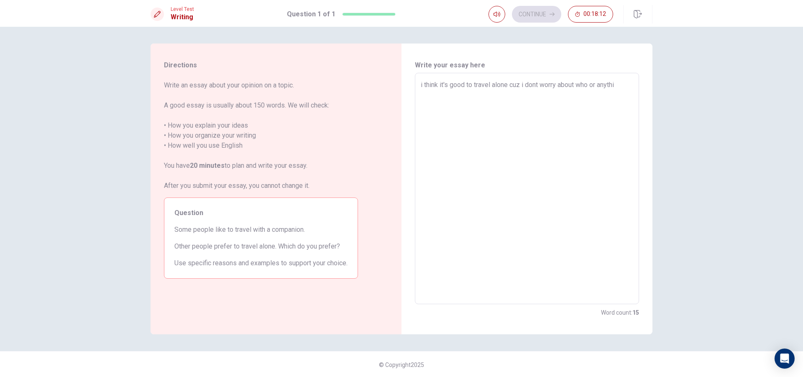
type textarea "x"
type textarea "i think it's good to travel alone cuz i dont worry about who or anythin"
type textarea "x"
type textarea "i think it's good to travel alone cuz i dont worry about who or anythink"
type textarea "x"
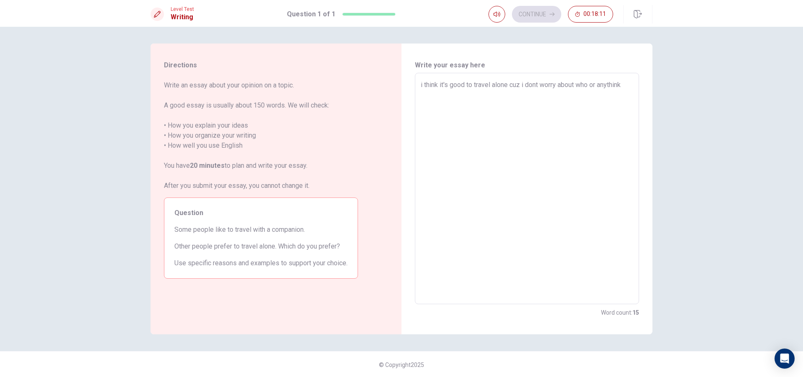
type textarea "i think it's good to travel alone cuz i dont worry about who or anythink"
type textarea "x"
type textarea "i think it's good to travel alone cuz i dont worry about who or anythink i"
type textarea "x"
click at [523, 87] on textarea "i think it's good to travel alone cuz i dont worry about who or anythink i not" at bounding box center [527, 189] width 213 height 218
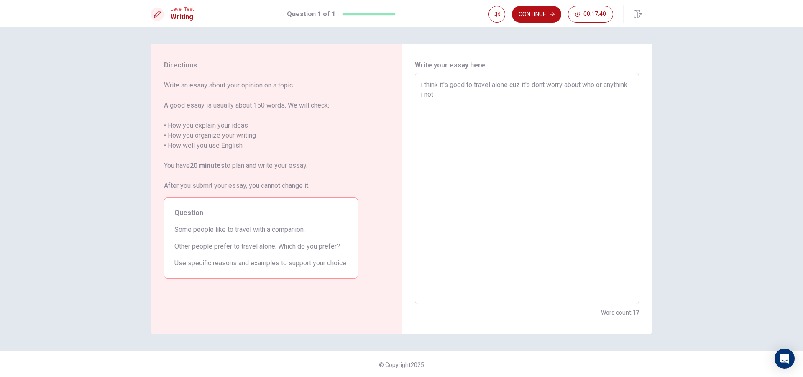
click at [536, 83] on textarea "i think it's good to travel alone cuz it's dont worry about who or anythink i n…" at bounding box center [527, 189] width 213 height 218
click at [488, 103] on textarea "i think it's good to travel alone cuz it's dont worry about who or anythink i n…" at bounding box center [527, 189] width 213 height 218
click at [436, 117] on textarea "i think it's good to travel alone cuz it's dont worry about who or anythink it'…" at bounding box center [527, 189] width 213 height 218
click at [435, 117] on textarea "i think it's good to travel alone cuz it's dont worry about who or anythink it'…" at bounding box center [527, 189] width 213 height 218
click at [609, 111] on textarea "i think it's good to travel alone cuz it's dont worry about who or anythink it'…" at bounding box center [527, 189] width 213 height 218
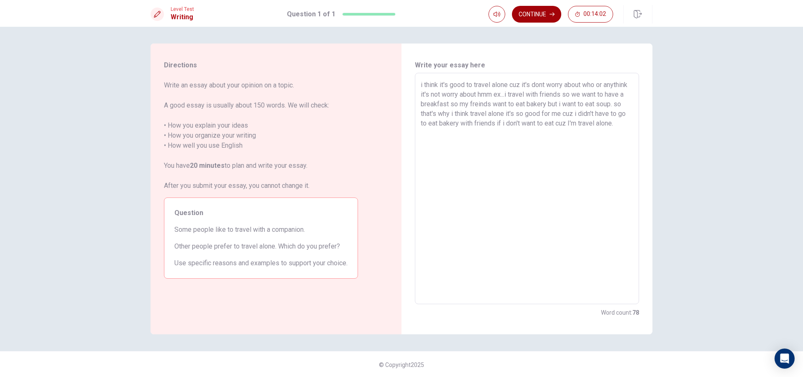
click at [543, 17] on button "Continue" at bounding box center [536, 14] width 49 height 17
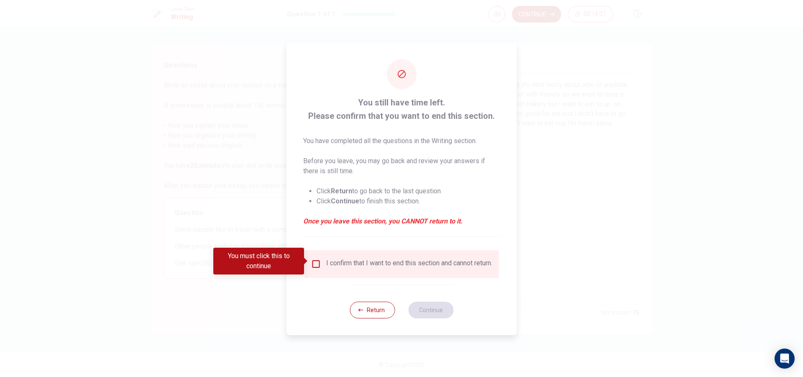
click at [312, 259] on input "You must click this to continue" at bounding box center [316, 264] width 10 height 10
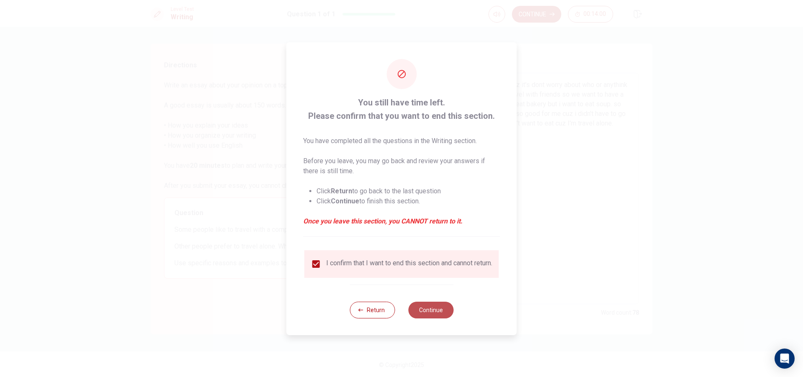
click at [446, 312] on button "Continue" at bounding box center [430, 310] width 45 height 17
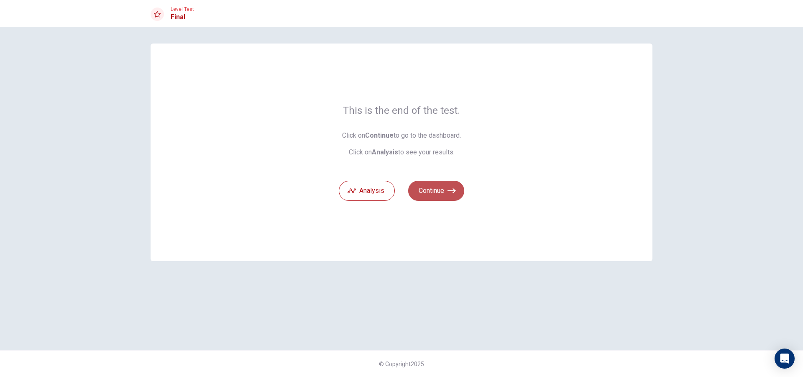
click at [445, 195] on button "Continue" at bounding box center [436, 191] width 56 height 20
